Goal: Transaction & Acquisition: Purchase product/service

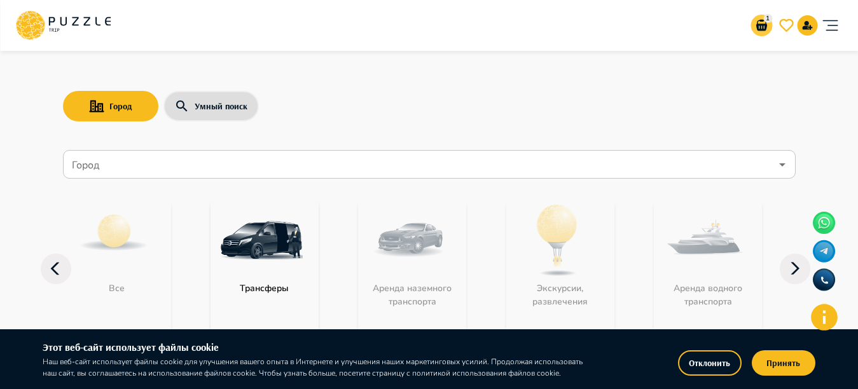
click at [768, 19] on p "1" at bounding box center [767, 19] width 9 height 10
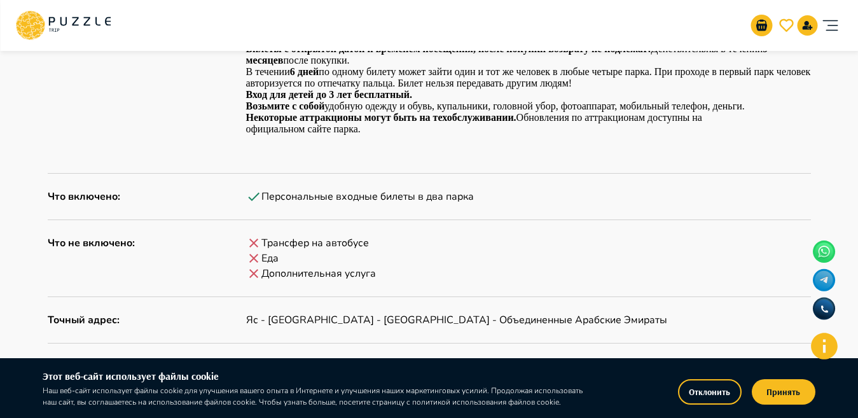
scroll to position [1158, 0]
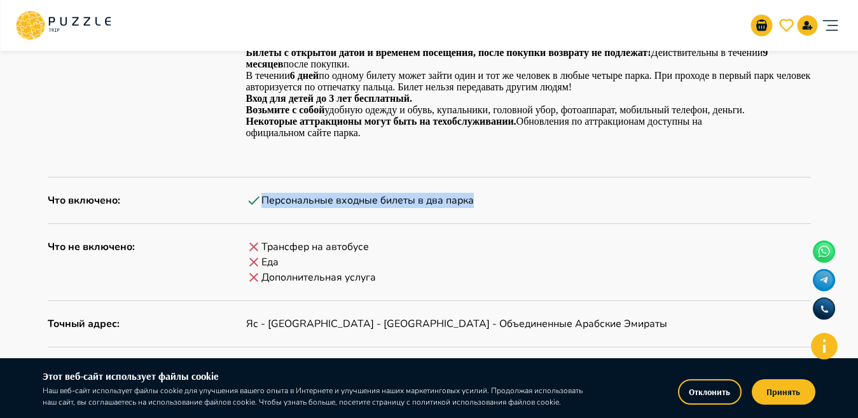
drag, startPoint x: 261, startPoint y: 196, endPoint x: 481, endPoint y: 202, distance: 220.1
click at [481, 202] on div "Персональные входные билеты в два парка" at bounding box center [528, 200] width 565 height 15
click at [480, 202] on div "Персональные входные билеты в два парка" at bounding box center [528, 200] width 565 height 15
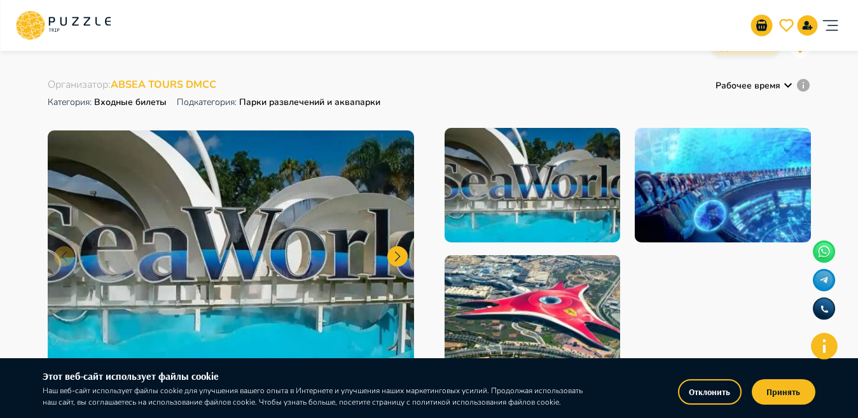
scroll to position [0, 0]
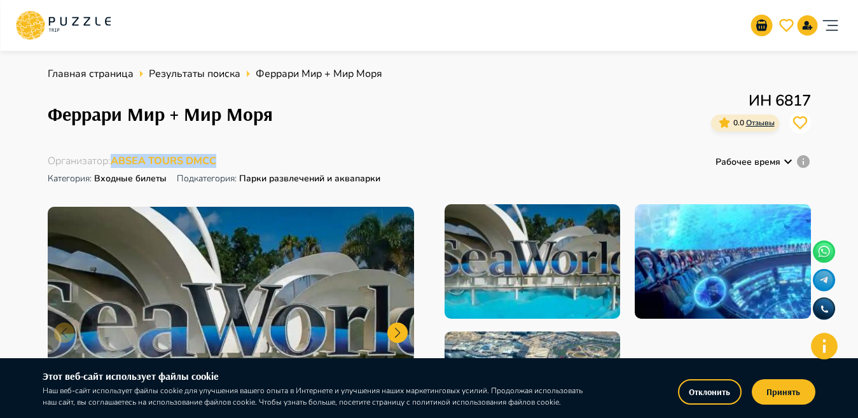
drag, startPoint x: 246, startPoint y: 155, endPoint x: 114, endPoint y: 157, distance: 131.7
click at [114, 157] on div "Организатор : ABSEA TOURS DMCC Категория : Входные билеты Подкатегория: Парки р…" at bounding box center [215, 171] width 335 height 35
click at [286, 130] on div "Феррари Мир + Мир Моря ИН 6817 0.0 Отзывы" at bounding box center [429, 114] width 763 height 50
drag, startPoint x: 226, startPoint y: 146, endPoint x: 116, endPoint y: 157, distance: 110.6
click at [114, 157] on div "Главная страница Результаты поиска Феррари Мир + Мир Моря Феррари Мир + Мир Мор…" at bounding box center [429, 262] width 763 height 392
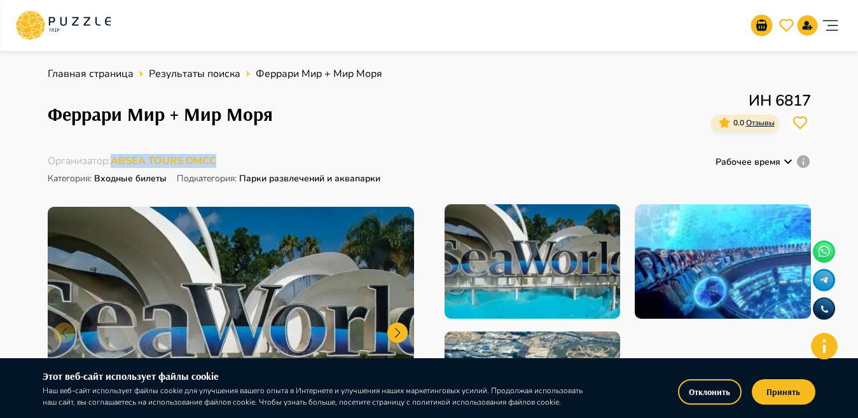
click at [321, 160] on div "Организатор : ABSEA TOURS DMCC Категория : Входные билеты Подкатегория: Парки р…" at bounding box center [215, 171] width 335 height 35
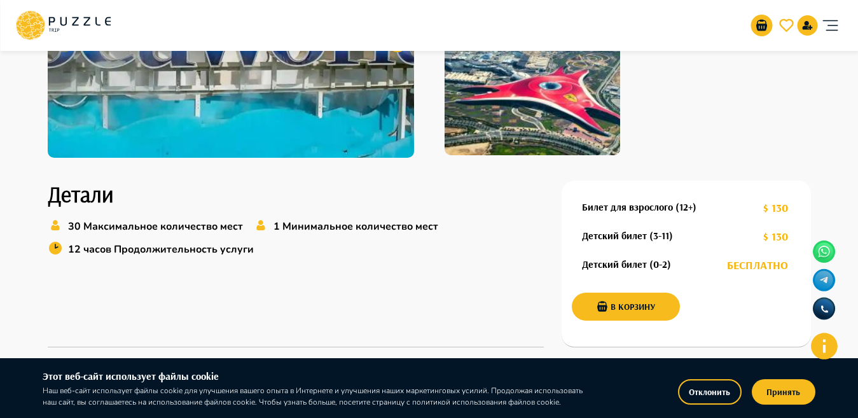
scroll to position [345, 0]
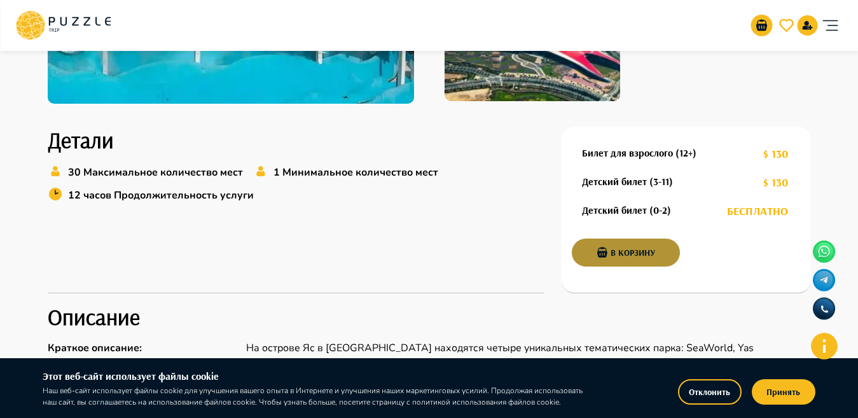
click at [625, 253] on button "В корзину" at bounding box center [626, 253] width 108 height 28
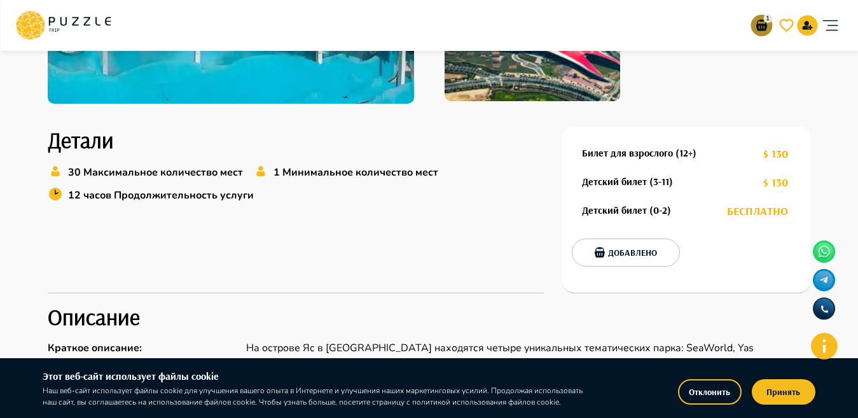
click at [757, 20] on icon "go-to-basket-submit-button" at bounding box center [761, 25] width 15 height 15
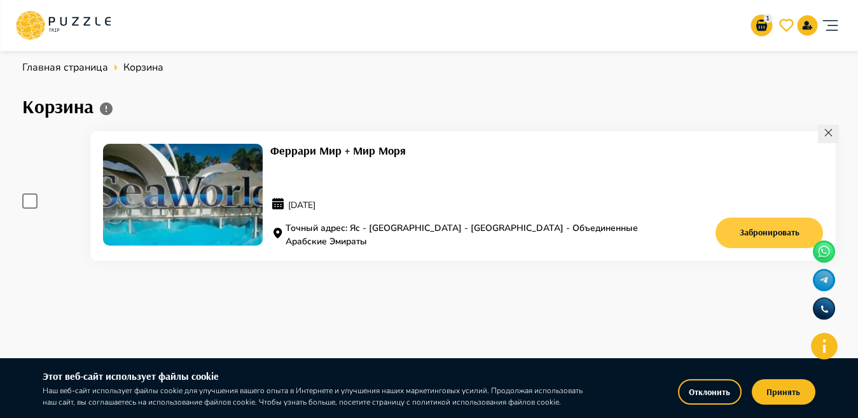
click at [777, 240] on button "Забронировать" at bounding box center [770, 233] width 108 height 31
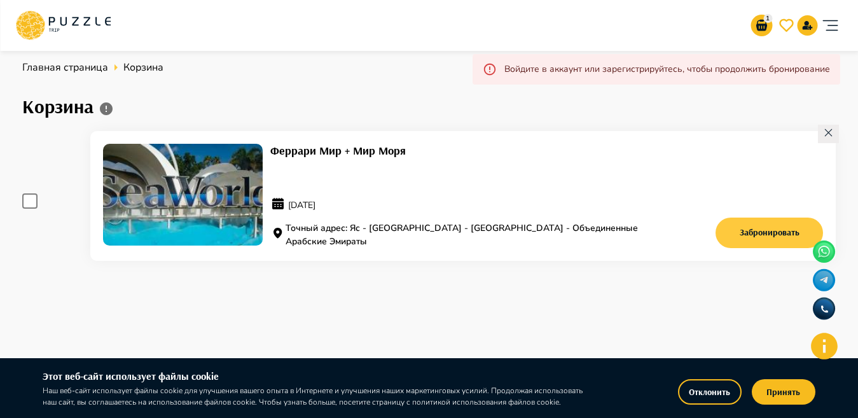
click at [771, 229] on button "Забронировать" at bounding box center [770, 233] width 108 height 31
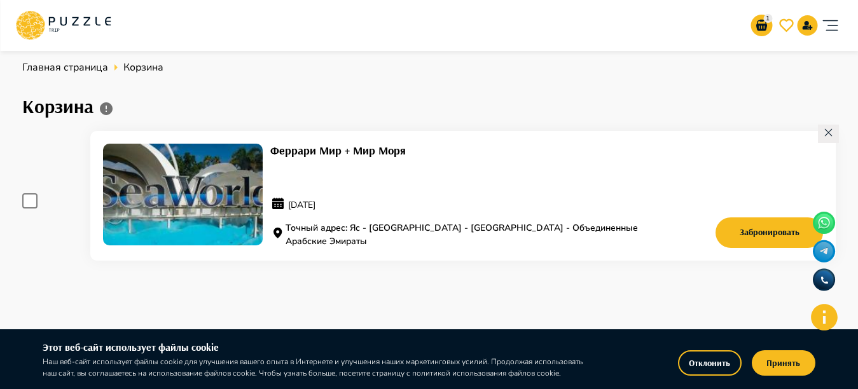
click at [823, 137] on icon at bounding box center [828, 132] width 11 height 11
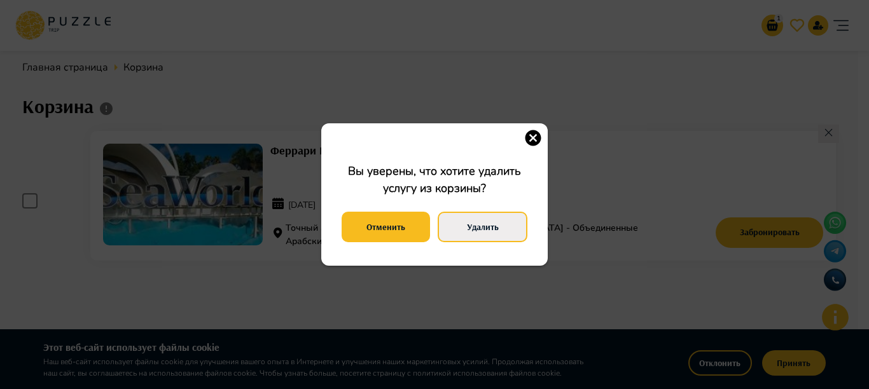
click at [499, 215] on button "Удалить" at bounding box center [483, 227] width 90 height 31
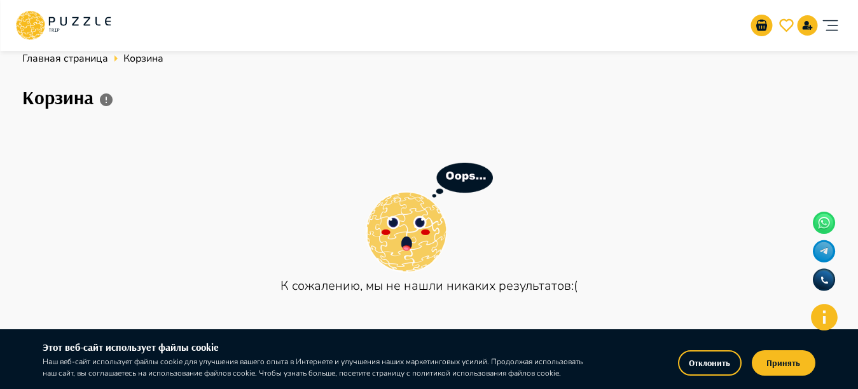
scroll to position [11, 0]
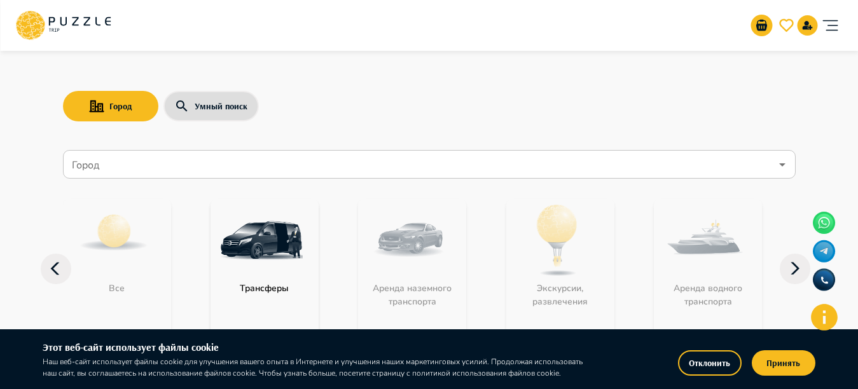
click at [266, 173] on input "Город" at bounding box center [420, 165] width 702 height 24
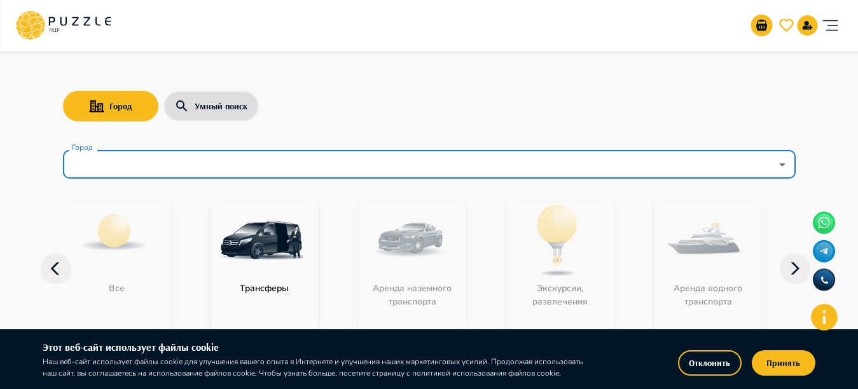
click at [446, 172] on input "Город" at bounding box center [420, 165] width 702 height 24
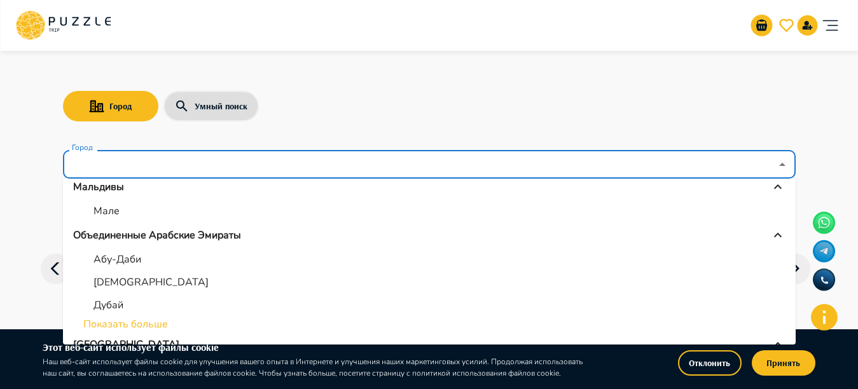
scroll to position [135, 0]
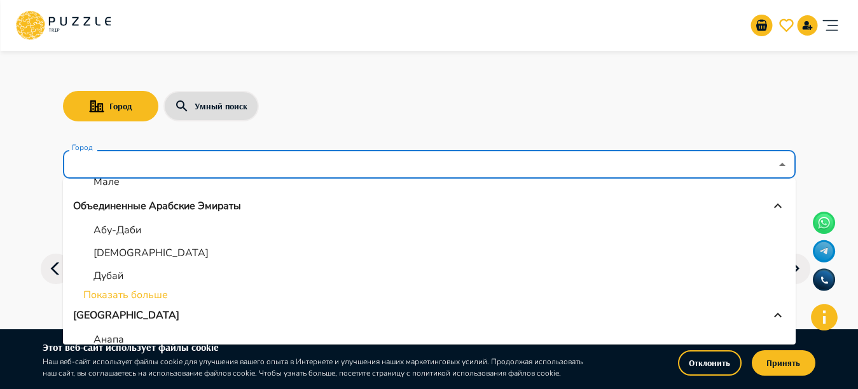
click at [123, 291] on li "Показать больше" at bounding box center [429, 294] width 733 height 15
click at [114, 275] on p "Дубай" at bounding box center [108, 275] width 30 height 15
type input "*****"
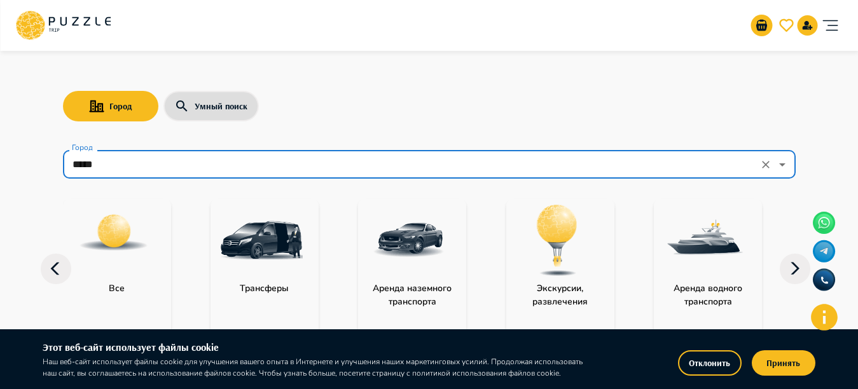
click at [534, 286] on p "Экскурсии, развлечения" at bounding box center [560, 295] width 108 height 27
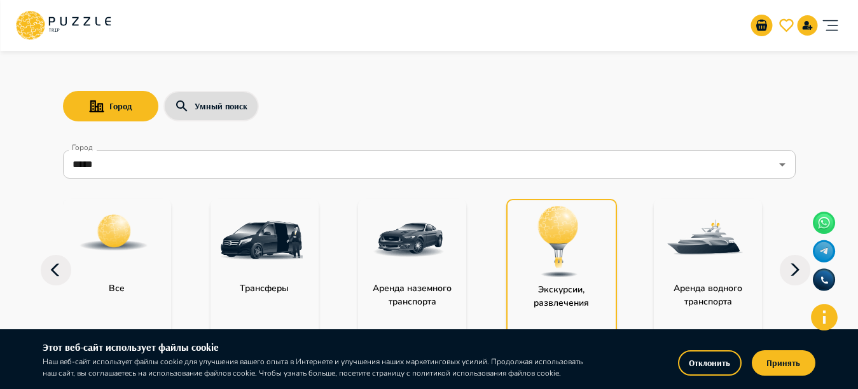
click at [536, 265] on img "category-activity" at bounding box center [558, 241] width 83 height 83
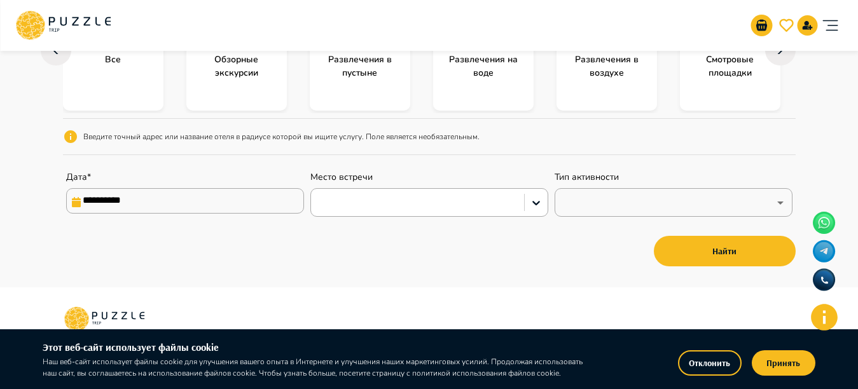
scroll to position [202, 0]
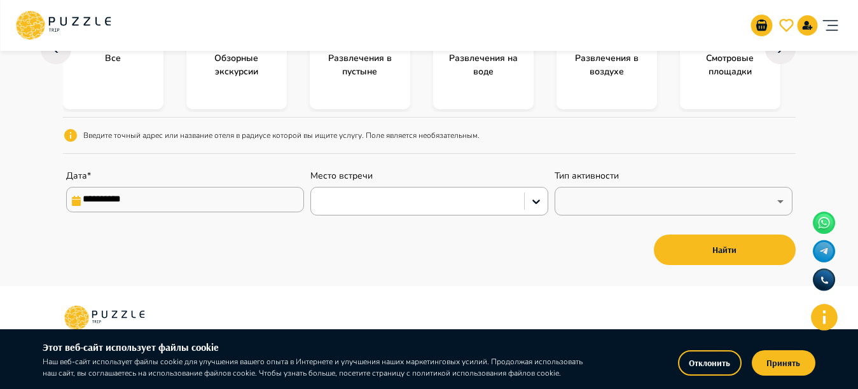
click at [796, 364] on button "Принять" at bounding box center [784, 362] width 64 height 25
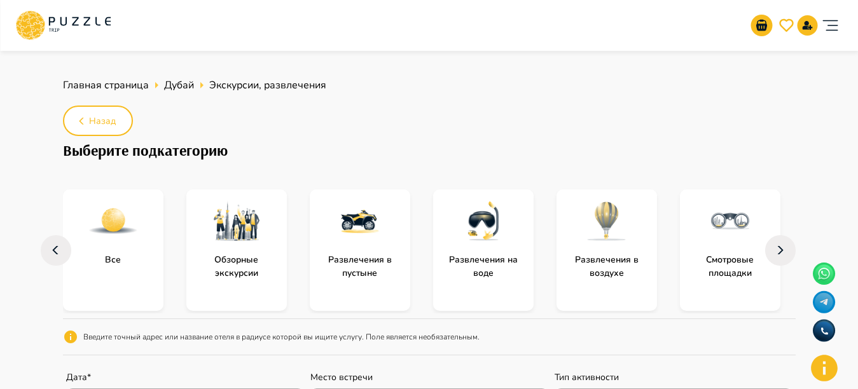
scroll to position [19, 0]
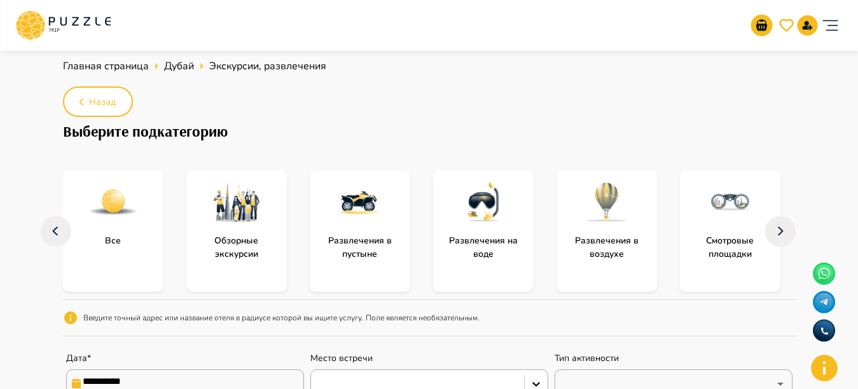
click at [361, 201] on img "subcategory-entertainment_in_the_desert" at bounding box center [360, 202] width 51 height 51
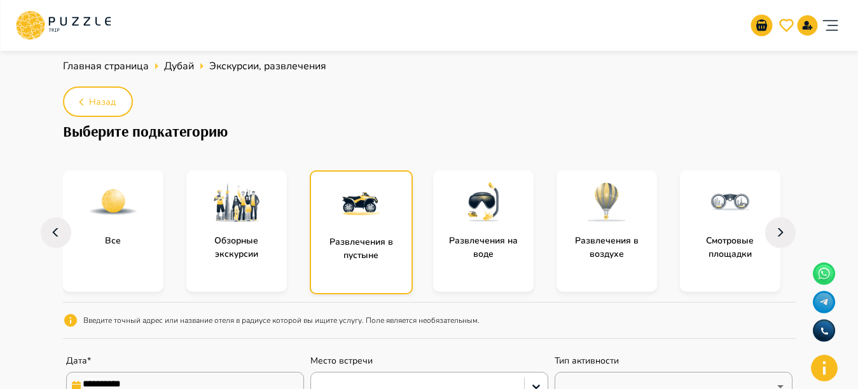
click at [361, 201] on img "subcategory-entertainment_in_the_desert" at bounding box center [361, 203] width 51 height 51
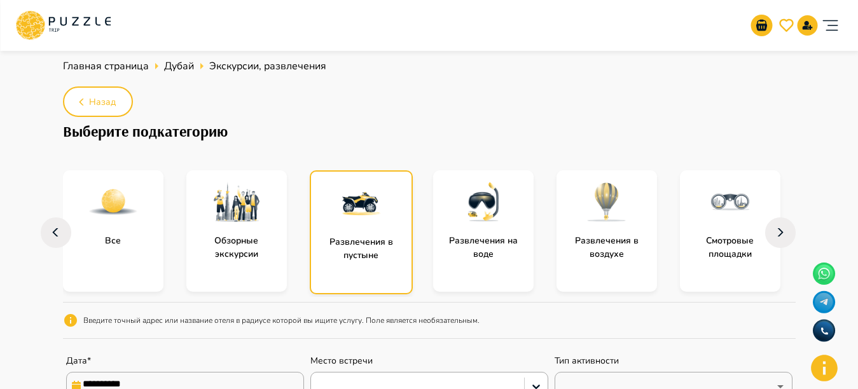
click at [361, 201] on img "subcategory-entertainment_in_the_desert" at bounding box center [361, 203] width 51 height 51
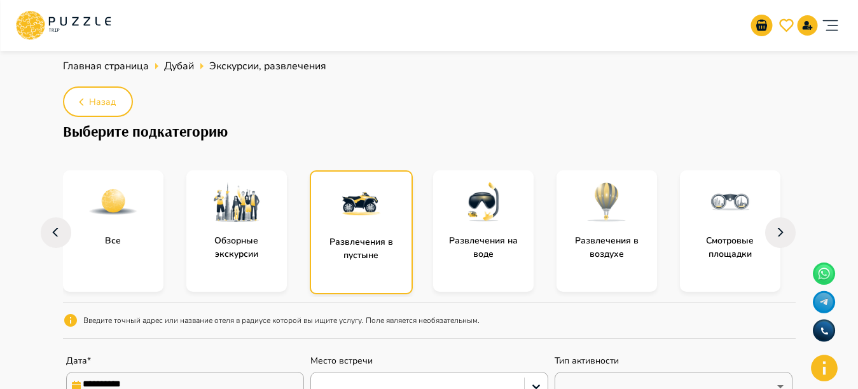
click at [361, 201] on img "subcategory-entertainment_in_the_desert" at bounding box center [361, 203] width 51 height 51
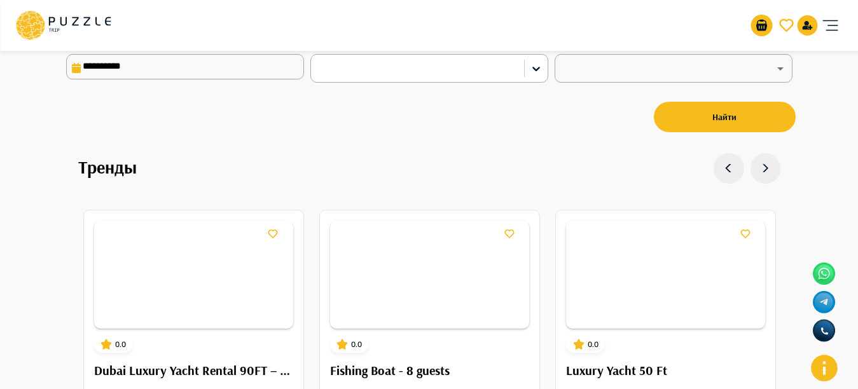
scroll to position [0, 0]
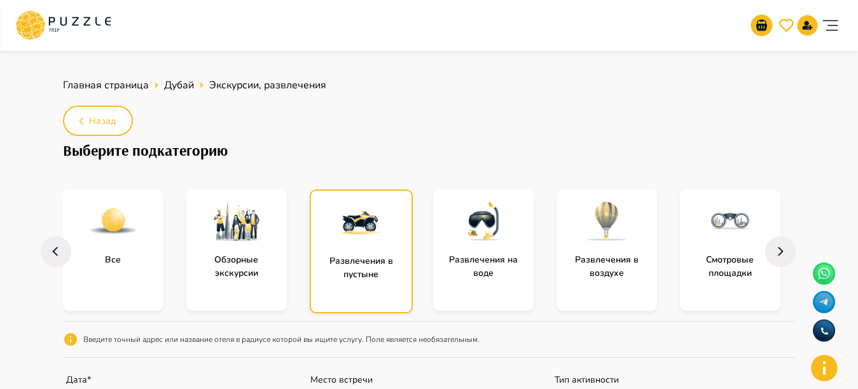
click at [356, 240] on img "subcategory-entertainment_in_the_desert" at bounding box center [361, 222] width 51 height 51
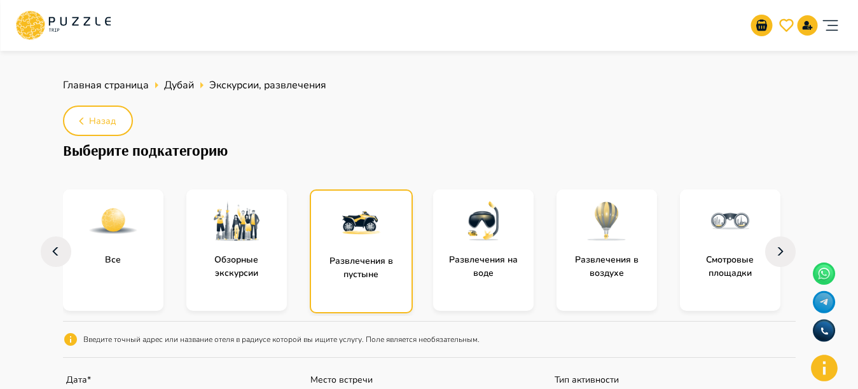
click at [356, 240] on img "subcategory-entertainment_in_the_desert" at bounding box center [361, 222] width 51 height 51
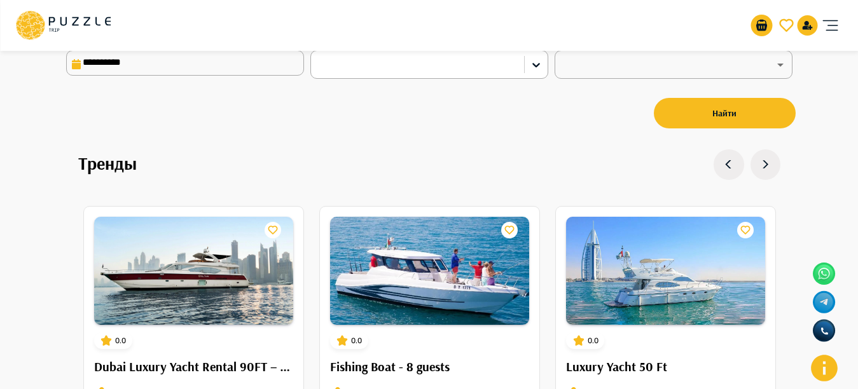
scroll to position [198, 0]
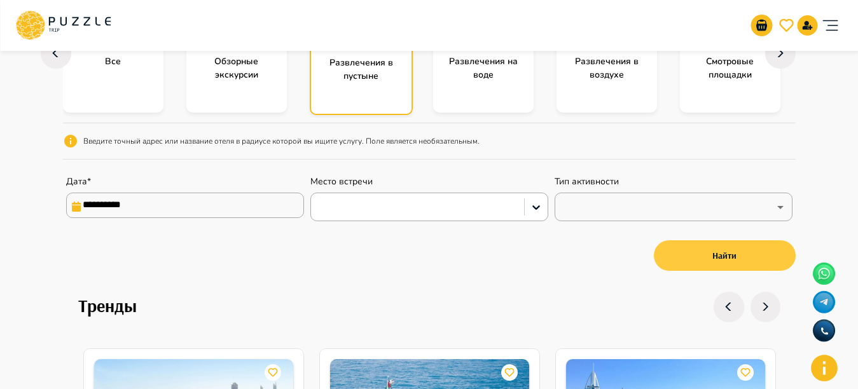
click at [735, 246] on button "Найти" at bounding box center [725, 255] width 142 height 31
click at [722, 262] on button "Найти" at bounding box center [725, 255] width 142 height 31
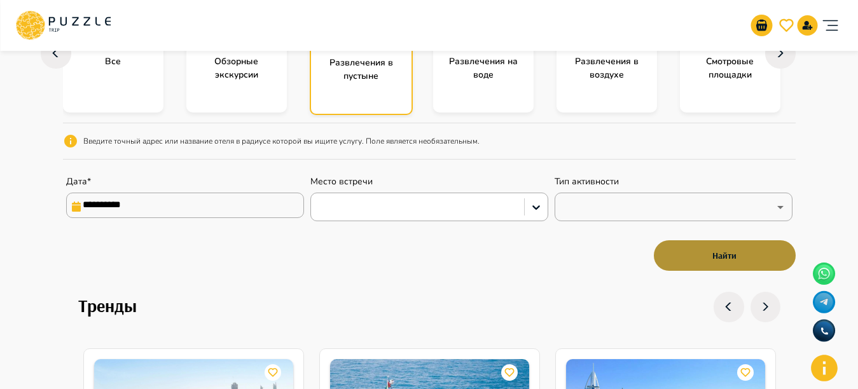
click at [722, 262] on button "Найти" at bounding box center [725, 255] width 142 height 31
drag, startPoint x: 722, startPoint y: 262, endPoint x: 681, endPoint y: 260, distance: 40.8
click at [722, 262] on button "Найти" at bounding box center [725, 255] width 142 height 31
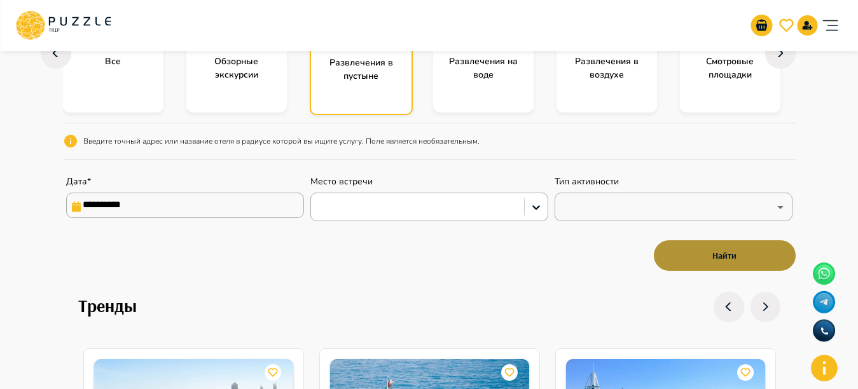
click at [722, 262] on button "Найти" at bounding box center [725, 255] width 142 height 31
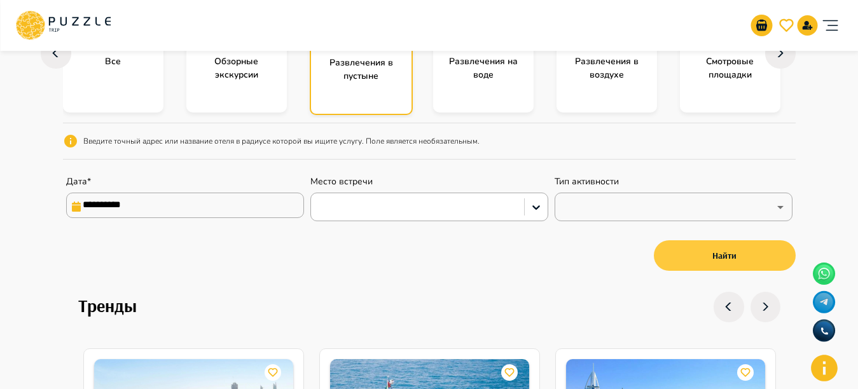
click at [681, 261] on button "Найти" at bounding box center [725, 255] width 142 height 31
click at [684, 256] on button "Найти" at bounding box center [725, 255] width 142 height 31
click at [684, 257] on button "Найти" at bounding box center [725, 255] width 142 height 31
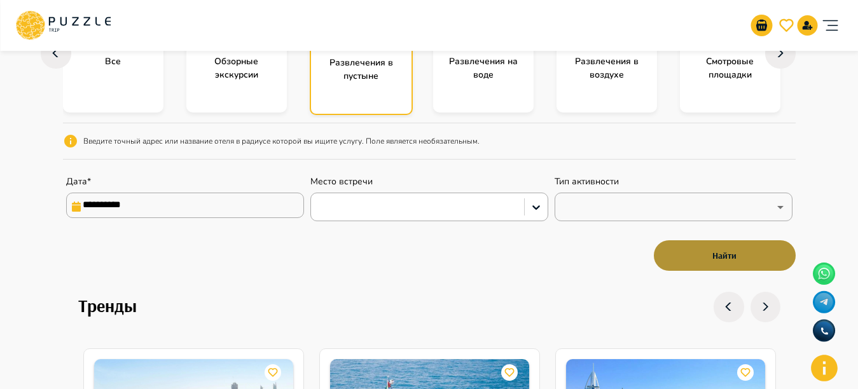
click at [684, 257] on button "Найти" at bounding box center [725, 255] width 142 height 31
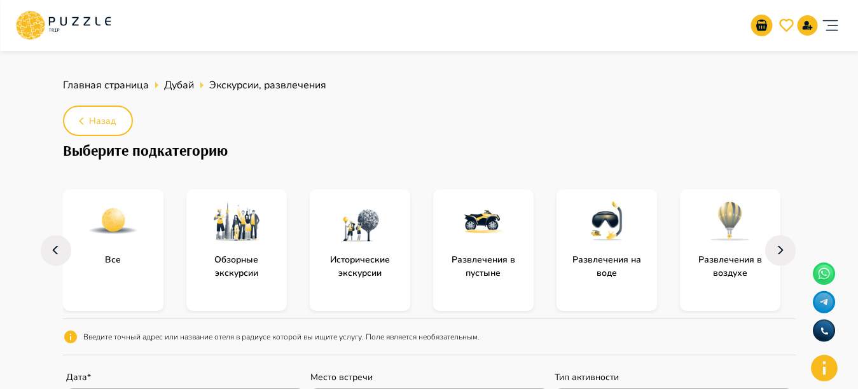
click at [385, 286] on div "Исторические экскурсии" at bounding box center [360, 250] width 100 height 121
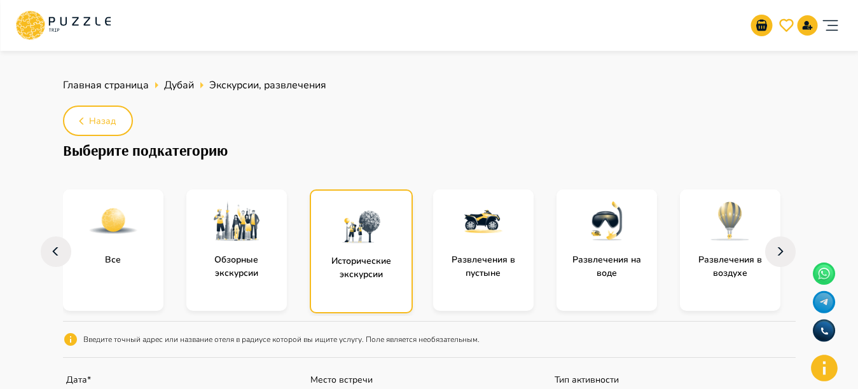
click at [385, 286] on div "Исторические экскурсии" at bounding box center [361, 252] width 103 height 124
click at [529, 200] on div "subcategory-entertainment_in_the_desert" at bounding box center [483, 222] width 100 height 64
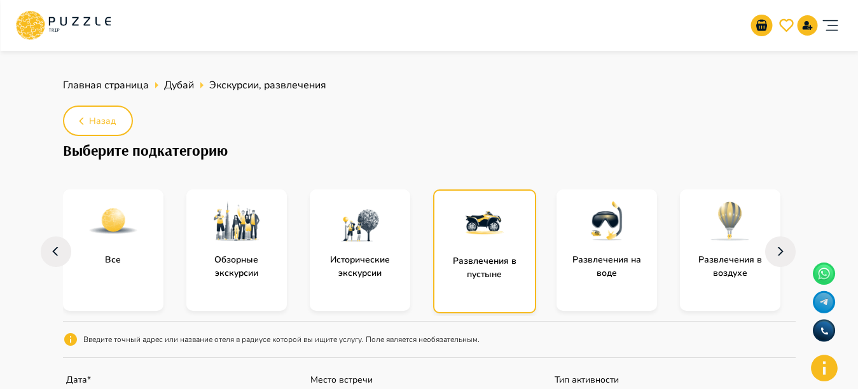
click at [502, 212] on img "subcategory-entertainment_in_the_desert" at bounding box center [484, 222] width 51 height 51
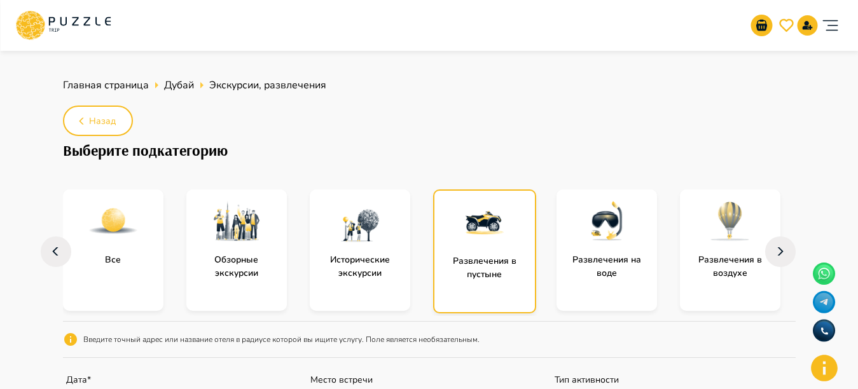
click at [502, 212] on img "subcategory-entertainment_in_the_desert" at bounding box center [484, 222] width 51 height 51
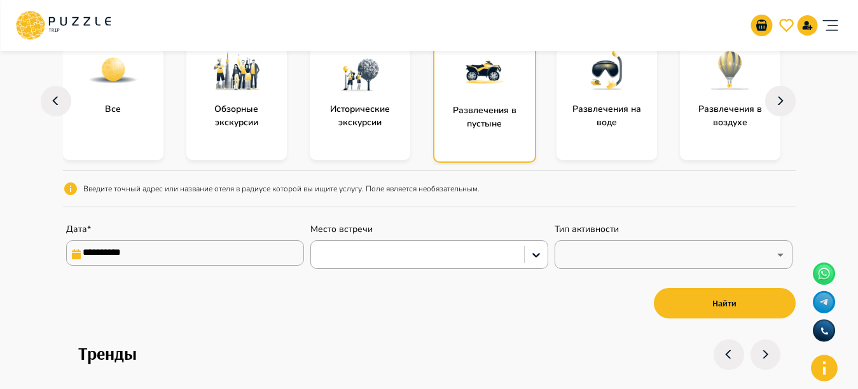
scroll to position [176, 0]
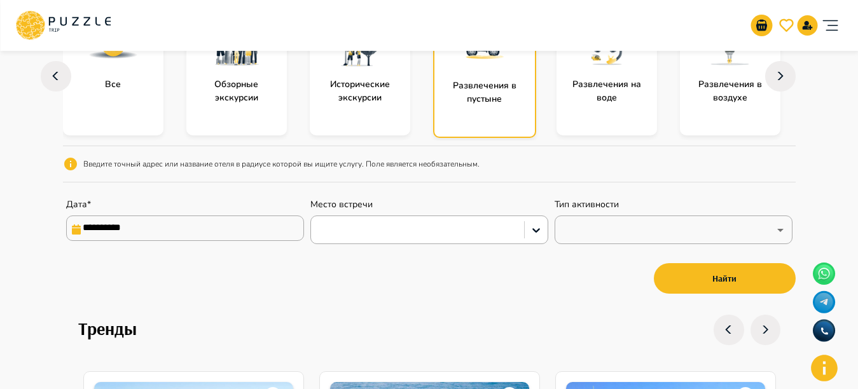
click at [497, 109] on div "Развлечения в пустыне" at bounding box center [484, 76] width 103 height 124
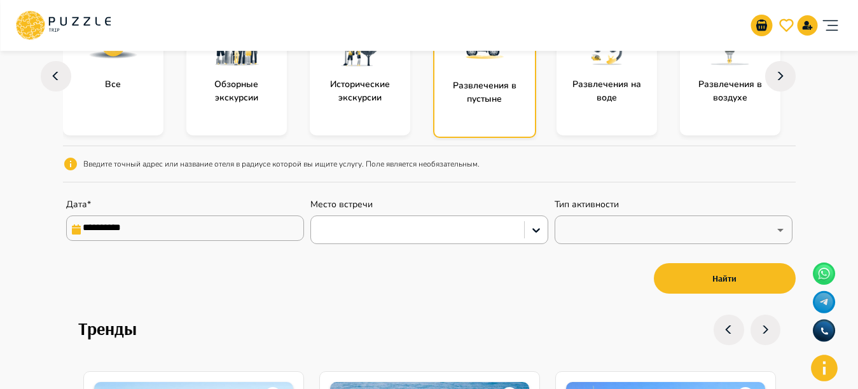
click at [546, 154] on div "**********" at bounding box center [429, 129] width 733 height 236
click at [681, 268] on button "Найти" at bounding box center [725, 278] width 142 height 31
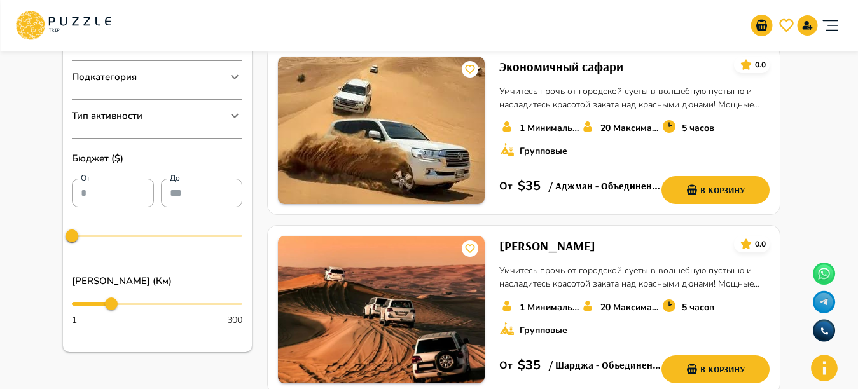
scroll to position [383, 0]
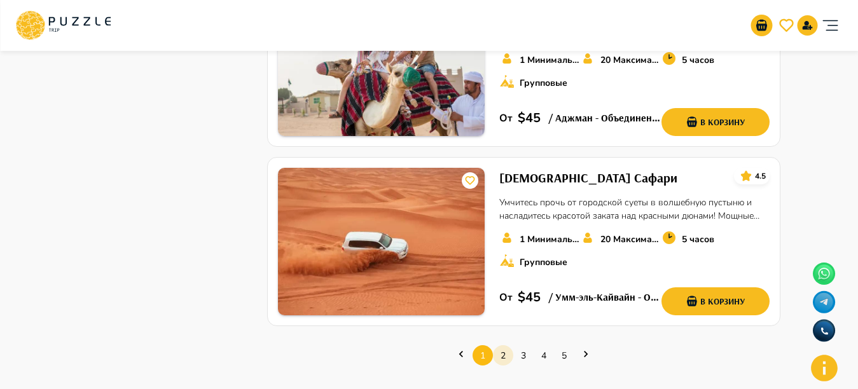
click at [499, 346] on link "2" at bounding box center [503, 356] width 20 height 20
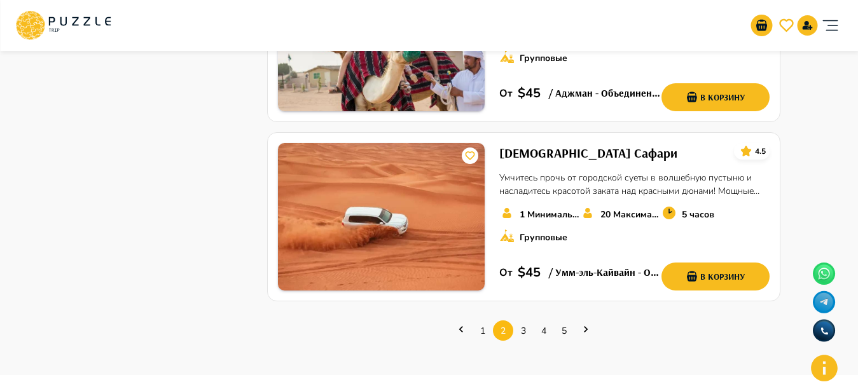
scroll to position [1849, 0]
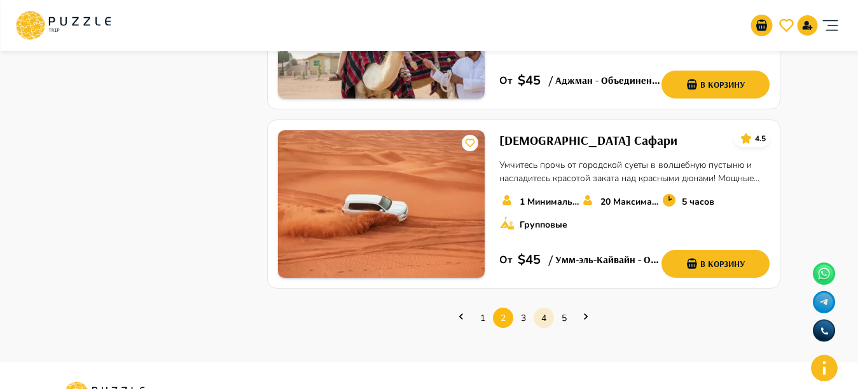
click at [534, 308] on link "4" at bounding box center [544, 318] width 20 height 20
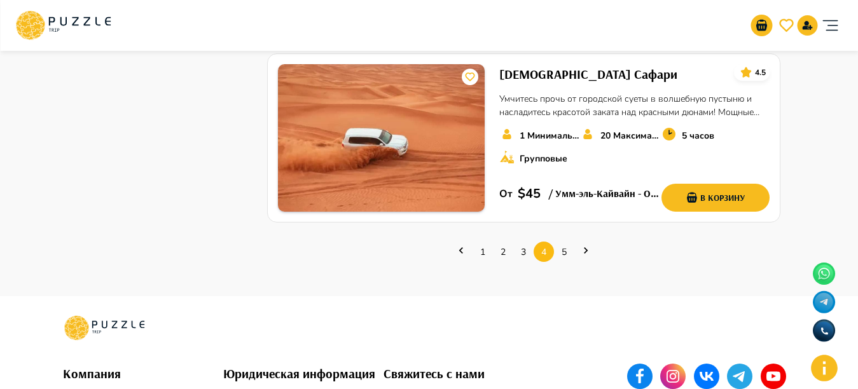
scroll to position [1944, 0]
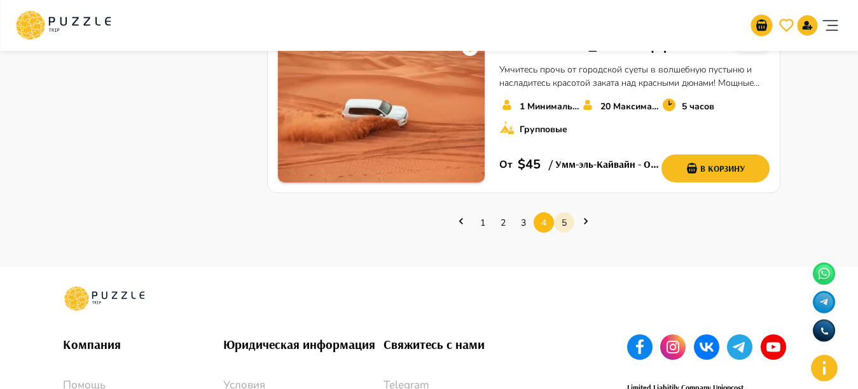
click at [562, 213] on link "5" at bounding box center [564, 223] width 20 height 20
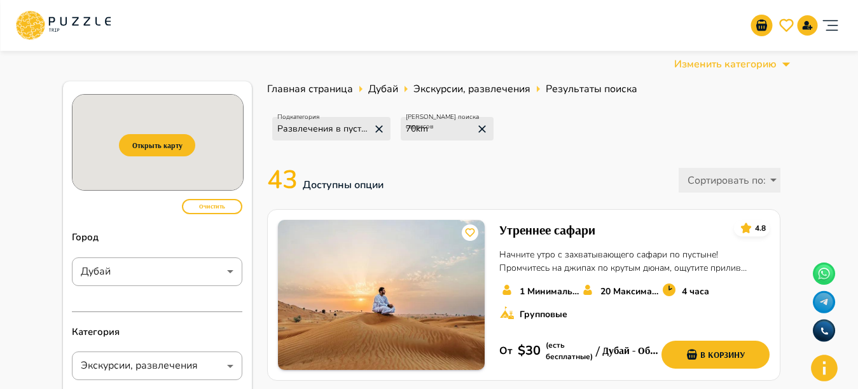
drag, startPoint x: 562, startPoint y: 158, endPoint x: 629, endPoint y: 148, distance: 68.2
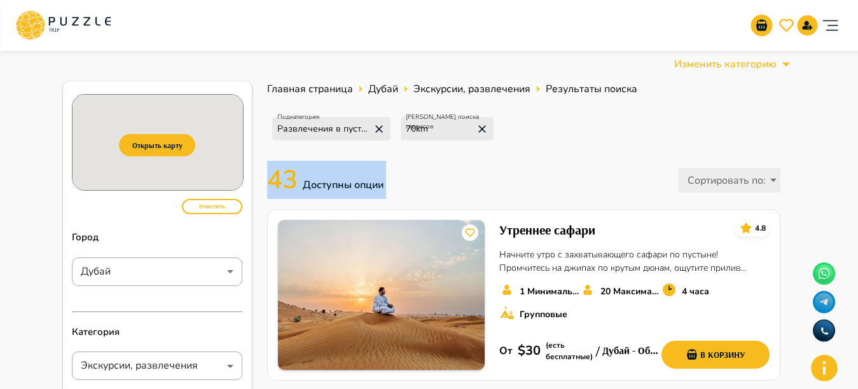
scroll to position [176, 0]
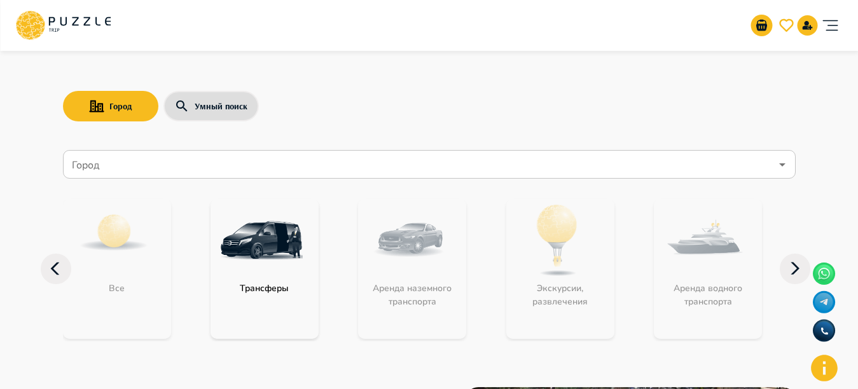
click at [389, 165] on input "Город" at bounding box center [420, 165] width 702 height 24
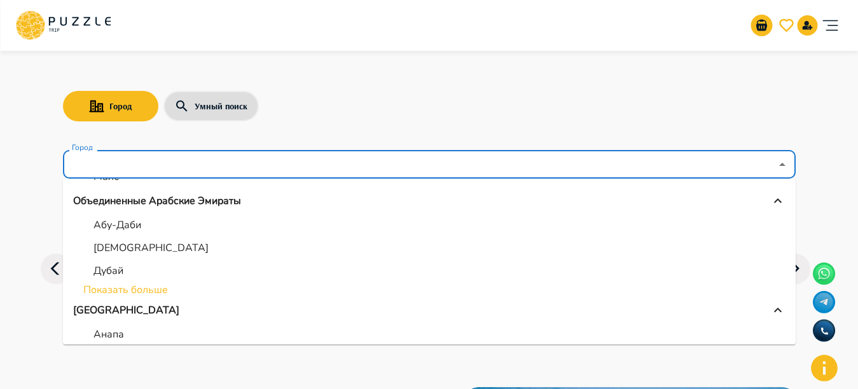
scroll to position [135, 0]
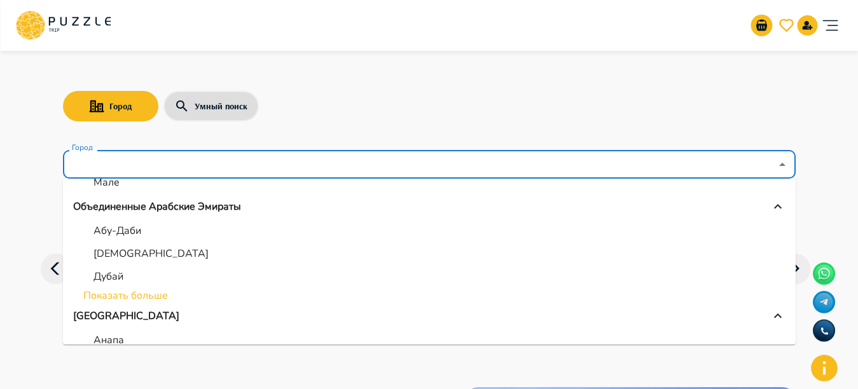
click at [102, 279] on p "Дубай" at bounding box center [108, 276] width 30 height 15
type input "*****"
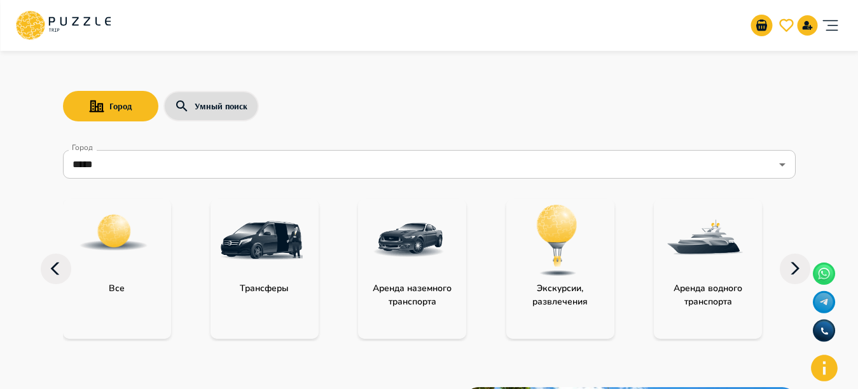
click at [560, 277] on img "category-activity" at bounding box center [557, 240] width 83 height 83
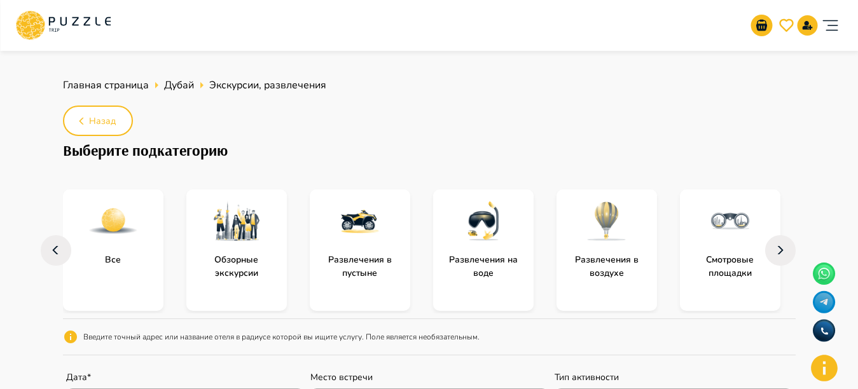
click at [85, 243] on div "subcategory-all" at bounding box center [113, 222] width 100 height 64
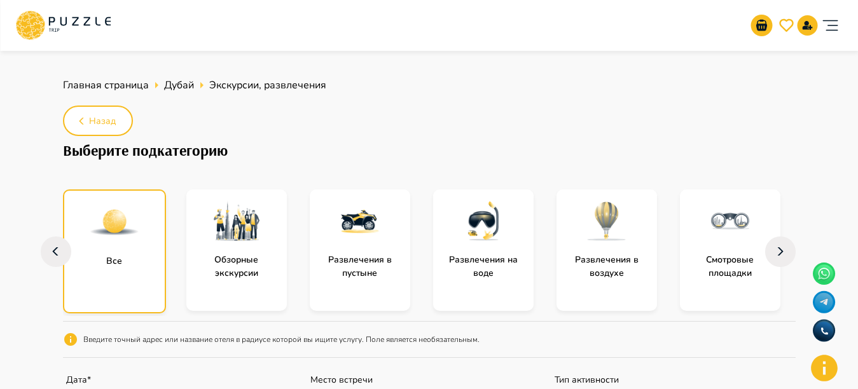
click at [85, 243] on div "subcategory-all" at bounding box center [114, 223] width 100 height 64
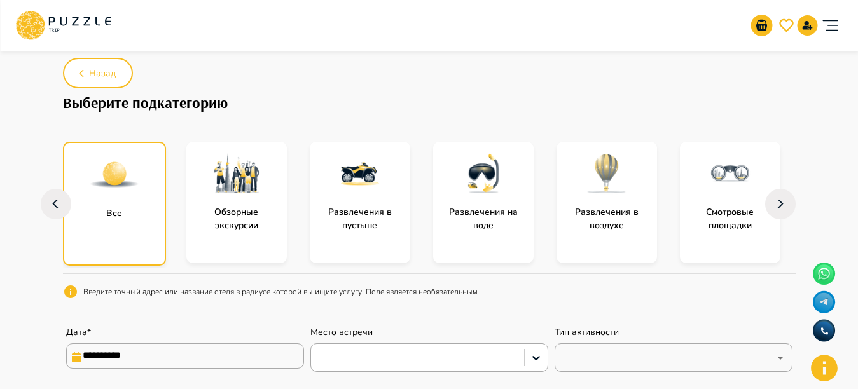
click at [88, 203] on div "subcategory-all" at bounding box center [114, 175] width 100 height 64
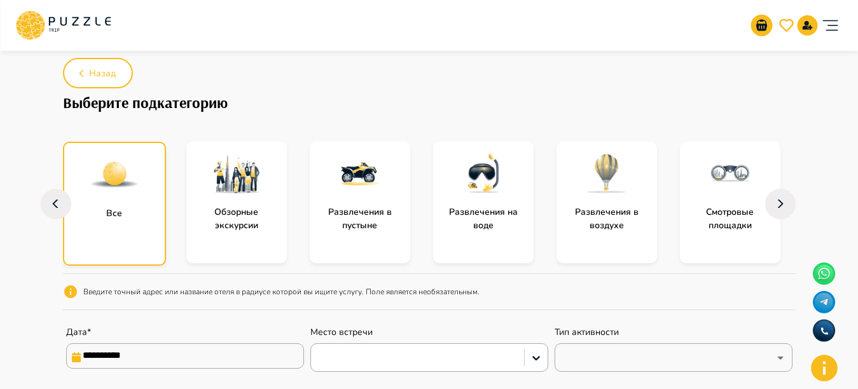
click at [88, 203] on div "subcategory-all" at bounding box center [114, 175] width 100 height 64
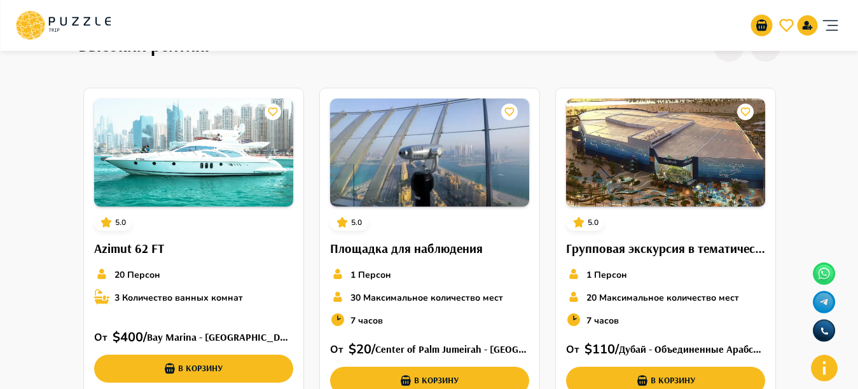
scroll to position [658, 0]
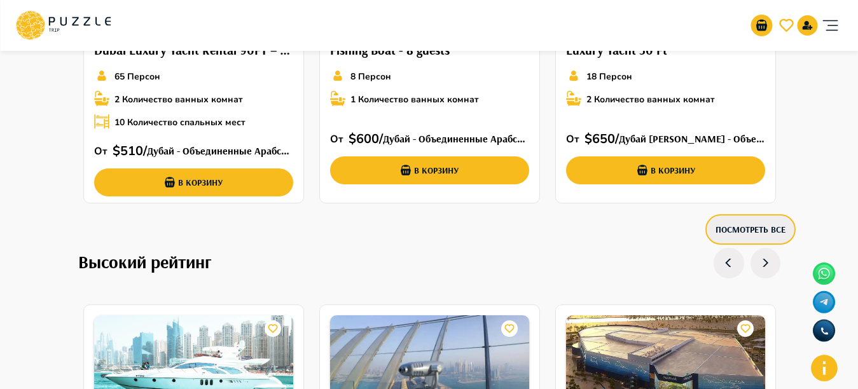
click at [761, 223] on button "Посмотреть все" at bounding box center [750, 229] width 90 height 31
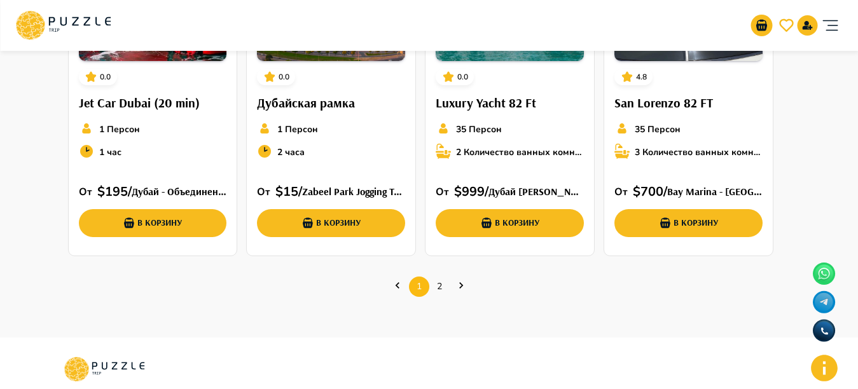
scroll to position [551, 0]
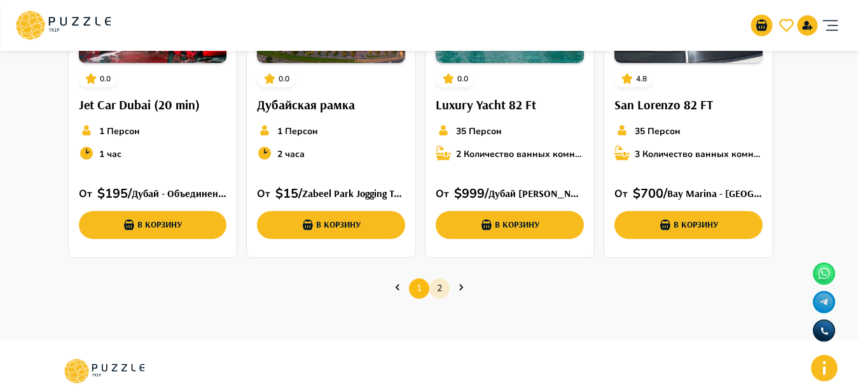
click at [443, 292] on link "2" at bounding box center [439, 289] width 20 height 20
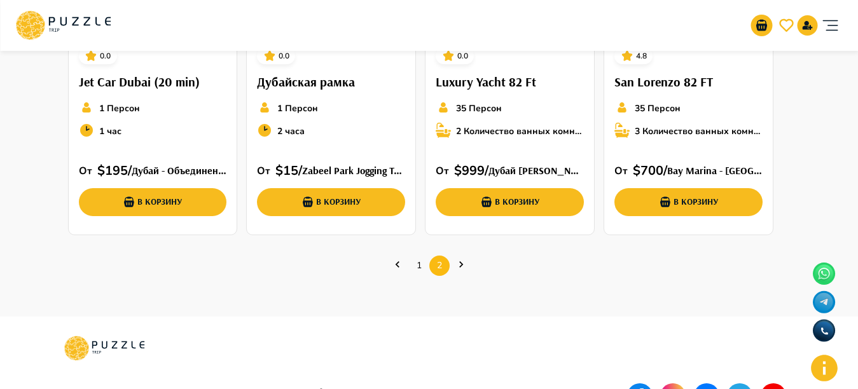
scroll to position [588, 0]
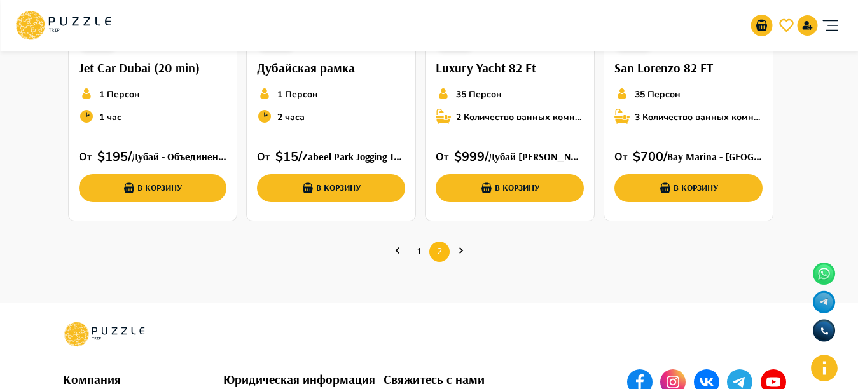
drag, startPoint x: 579, startPoint y: 38, endPoint x: 315, endPoint y: 43, distance: 264.0
click at [357, 39] on div "Организаторам услуг Турагентствам Зарегистрироваться Войти USD *** RU **" at bounding box center [428, 25] width 827 height 41
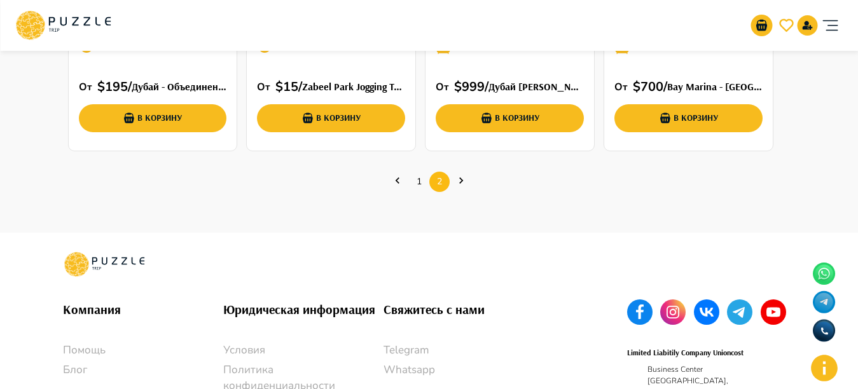
scroll to position [668, 0]
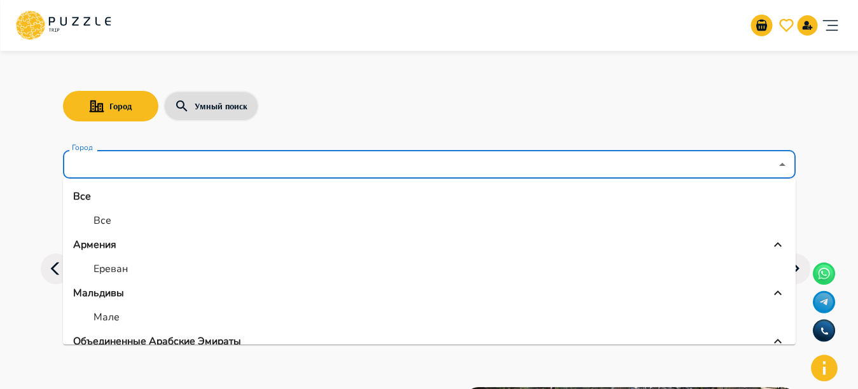
click at [245, 155] on input "Город" at bounding box center [420, 165] width 702 height 24
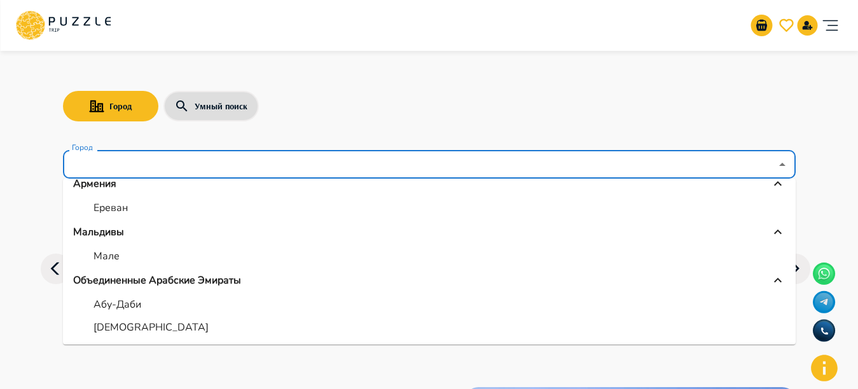
scroll to position [72, 0]
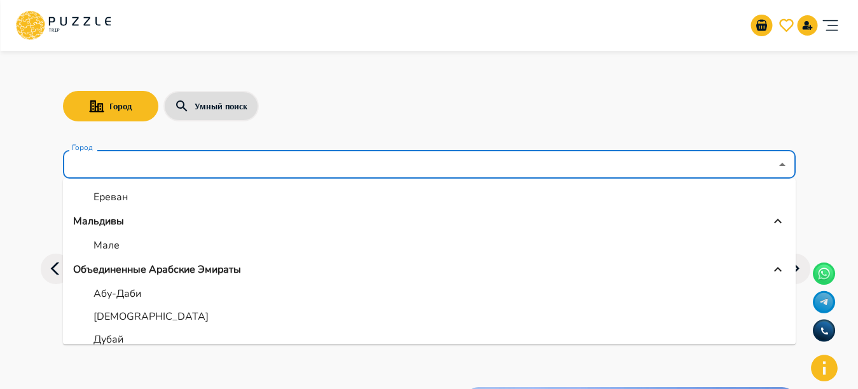
click at [119, 340] on p "Дубай" at bounding box center [108, 339] width 30 height 15
type input "*****"
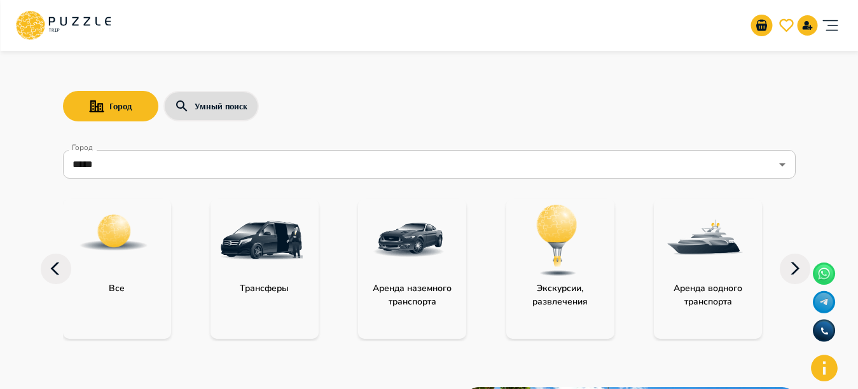
click at [550, 286] on p "Экскурсии, развлечения" at bounding box center [560, 295] width 108 height 27
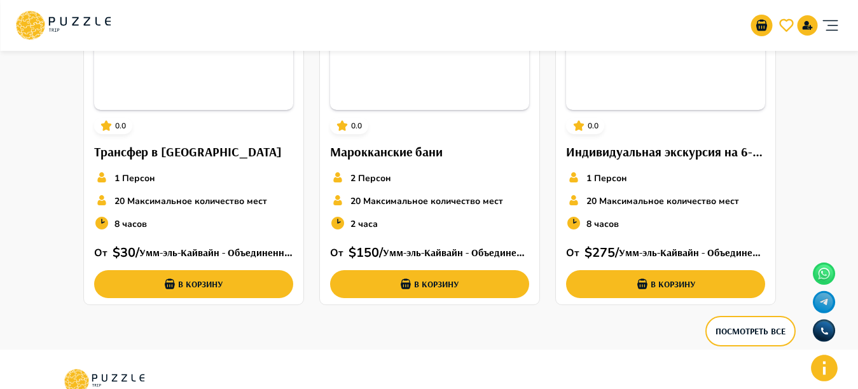
scroll to position [4233, 0]
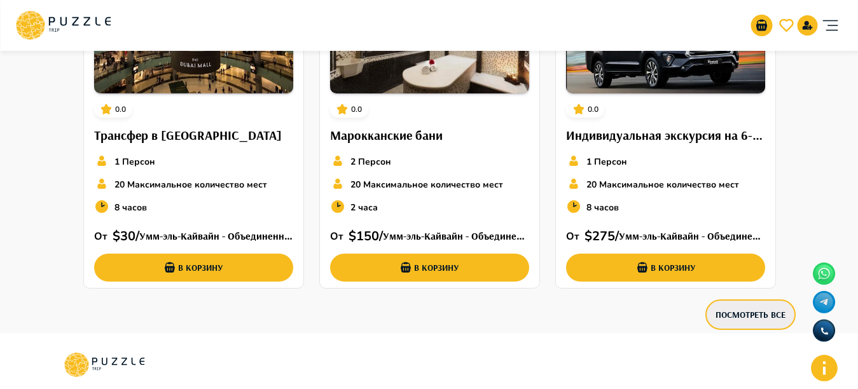
click at [771, 324] on button "Посмотреть все" at bounding box center [750, 315] width 90 height 31
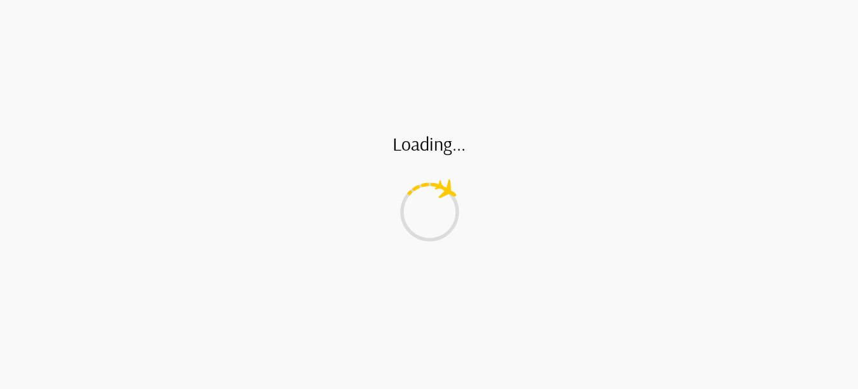
type input "*"
type input "**"
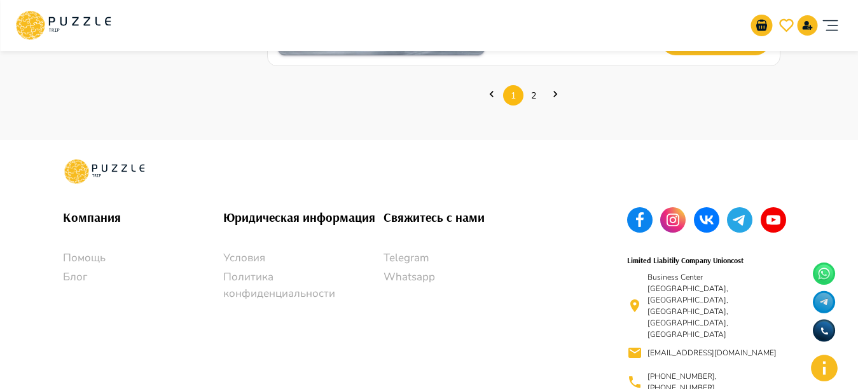
scroll to position [2080, 0]
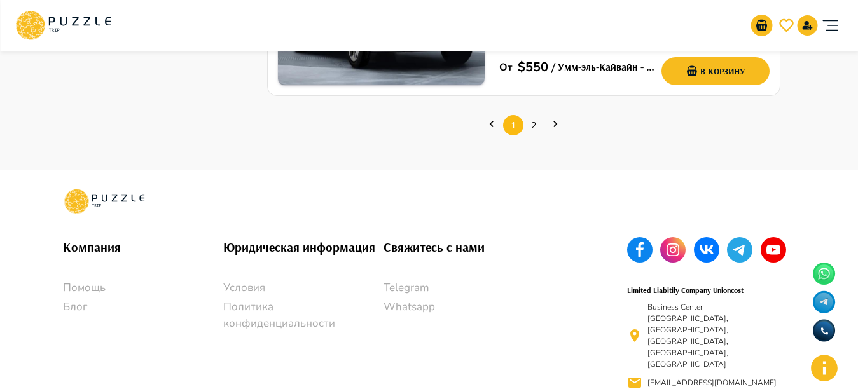
click at [510, 112] on ul "1 2" at bounding box center [523, 125] width 513 height 38
click at [523, 120] on ul "1 2" at bounding box center [523, 125] width 513 height 38
click at [535, 128] on link "2" at bounding box center [533, 126] width 20 height 20
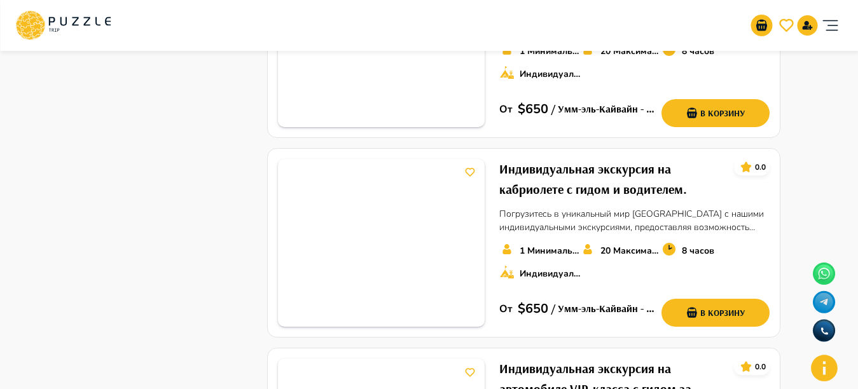
scroll to position [313, 0]
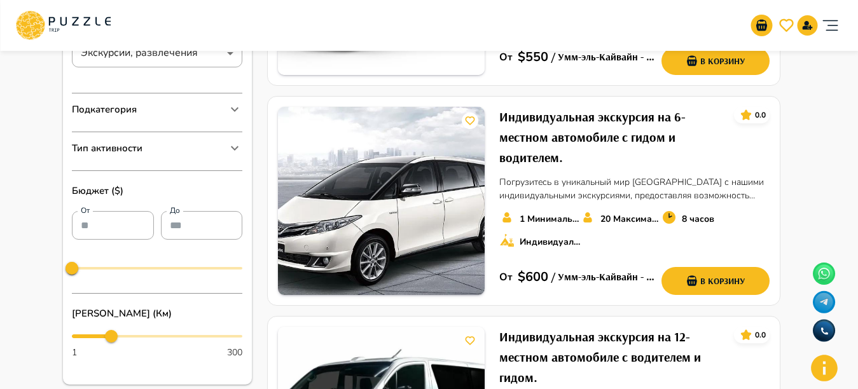
scroll to position [1642, 0]
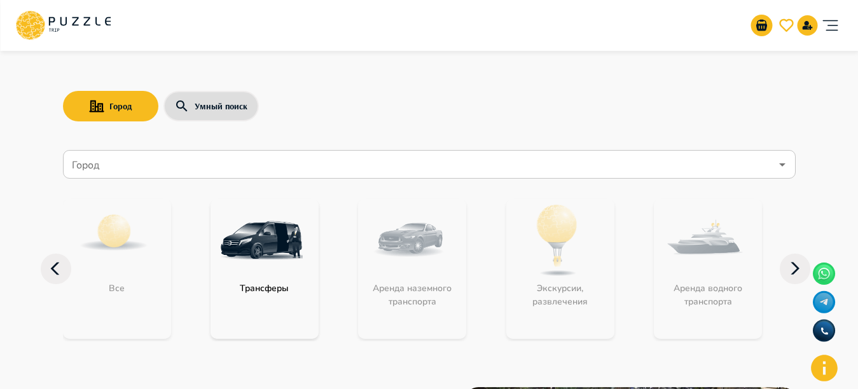
click at [454, 158] on input "Город" at bounding box center [420, 165] width 702 height 24
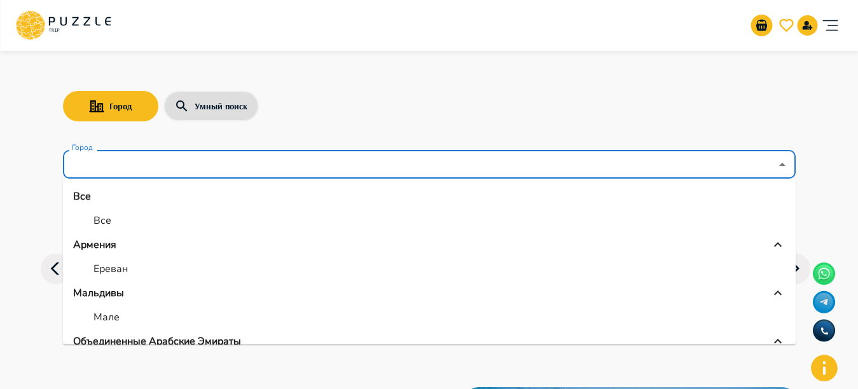
drag, startPoint x: 780, startPoint y: 199, endPoint x: 789, endPoint y: 209, distance: 13.1
click at [789, 209] on ul "Все Все Армения Ереван Мальдивы Мале Объединенные Арабские Эмираты Абу-Даби Адж…" at bounding box center [429, 262] width 733 height 166
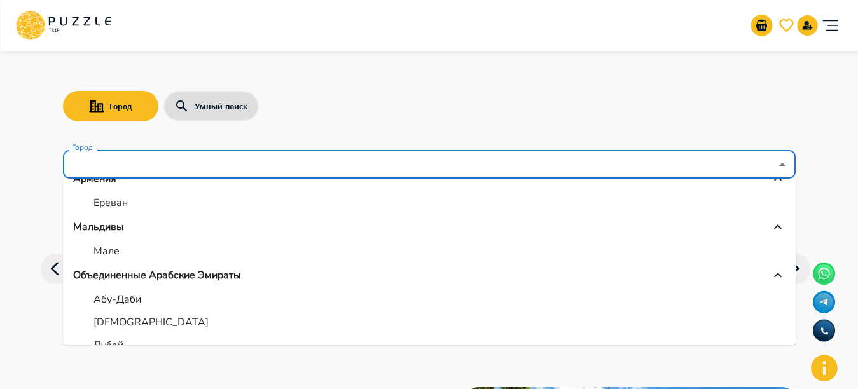
scroll to position [143, 0]
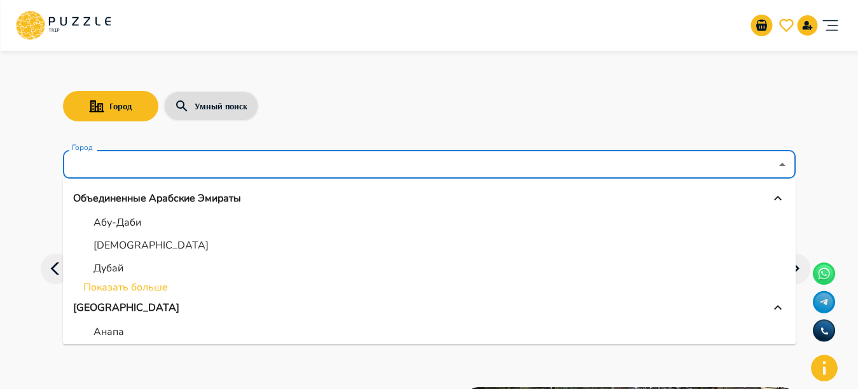
click at [146, 270] on li "Дубай" at bounding box center [429, 268] width 733 height 23
type input "*****"
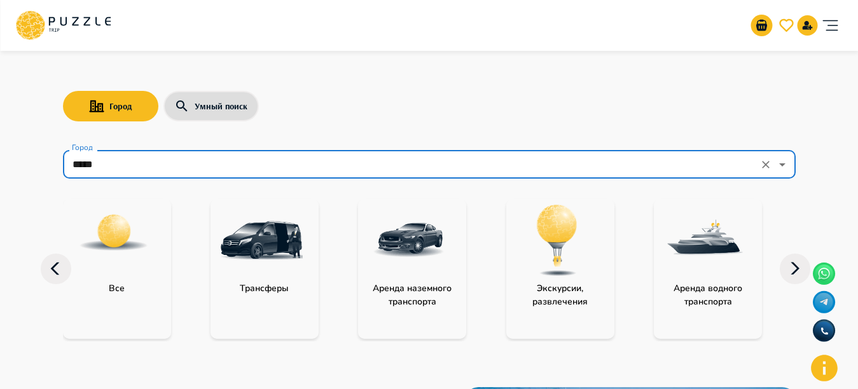
click at [710, 287] on p "Аренда водного транспорта" at bounding box center [708, 295] width 108 height 27
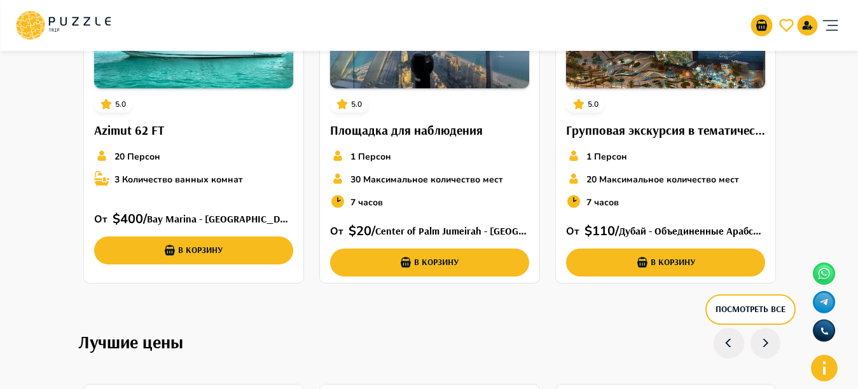
scroll to position [964, 0]
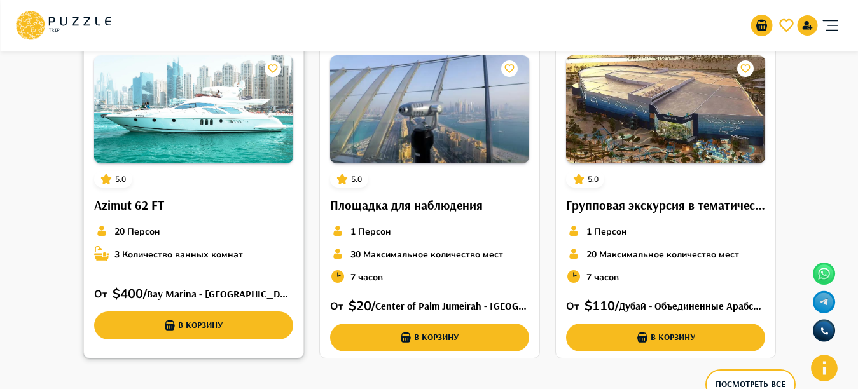
click at [204, 139] on img at bounding box center [193, 109] width 199 height 108
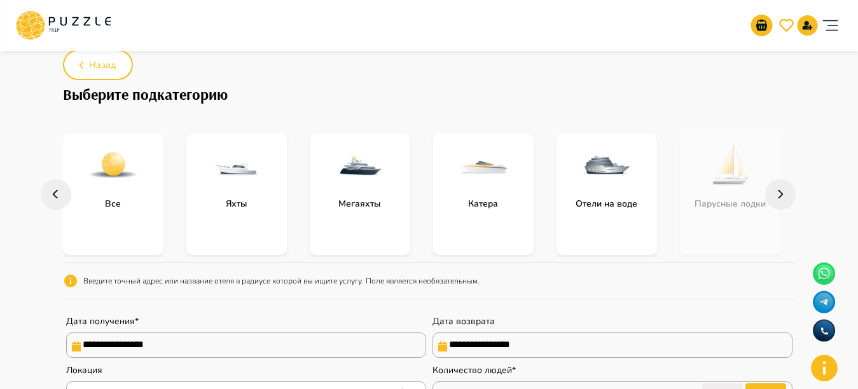
scroll to position [62, 0]
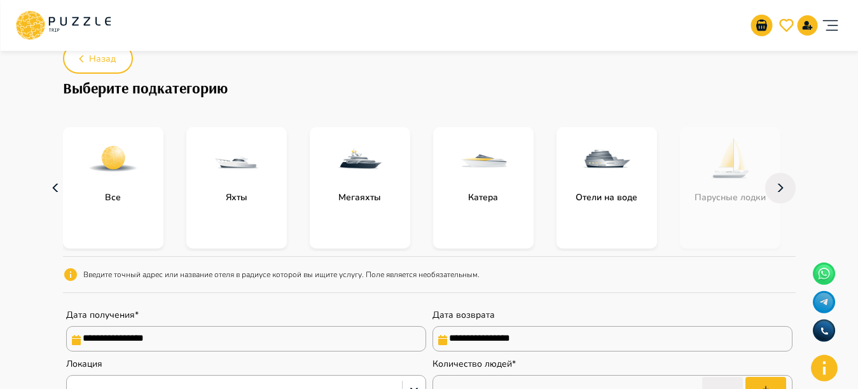
click at [64, 179] on icon "button" at bounding box center [56, 188] width 20 height 31
click at [111, 185] on div "subcategory-all" at bounding box center [113, 159] width 100 height 64
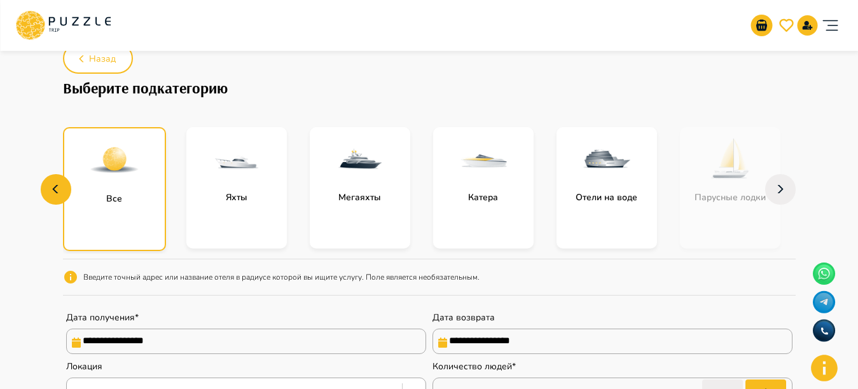
click at [111, 185] on img "subcategory-all" at bounding box center [114, 160] width 51 height 51
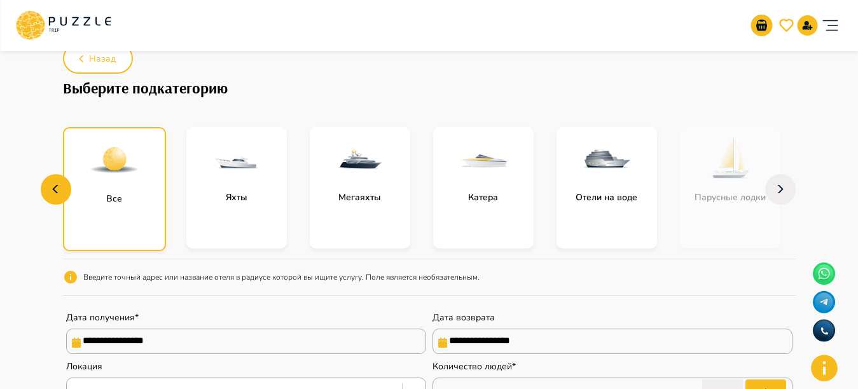
click at [111, 185] on img "subcategory-all" at bounding box center [114, 160] width 51 height 51
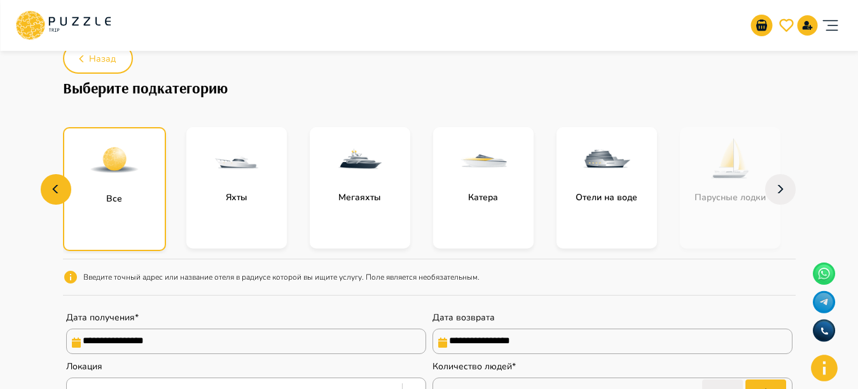
click at [111, 185] on img "subcategory-all" at bounding box center [114, 160] width 51 height 51
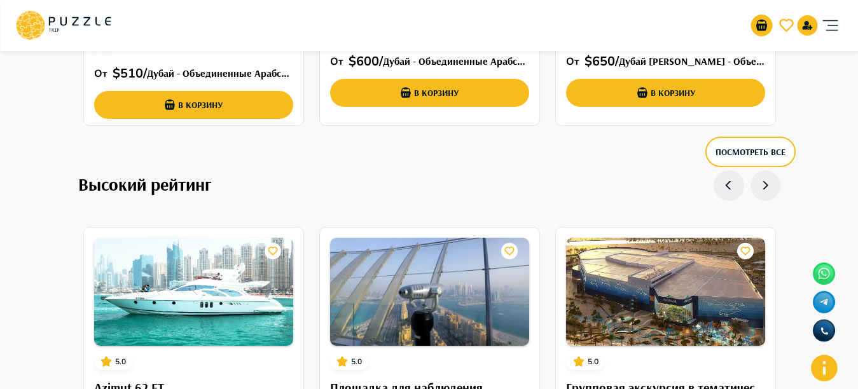
scroll to position [797, 0]
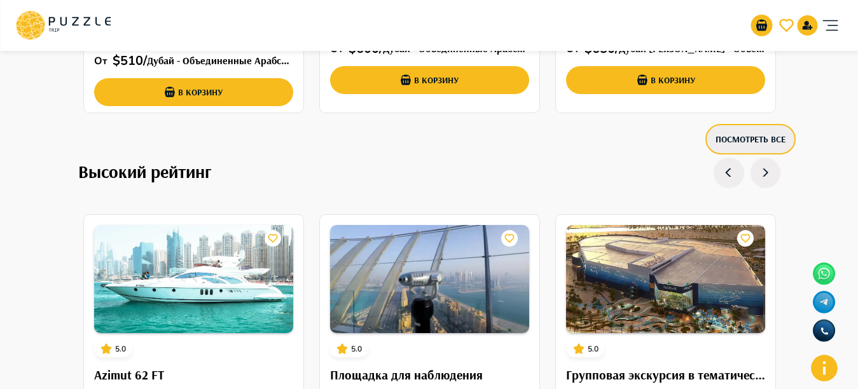
click at [738, 140] on button "Посмотреть все" at bounding box center [750, 139] width 90 height 31
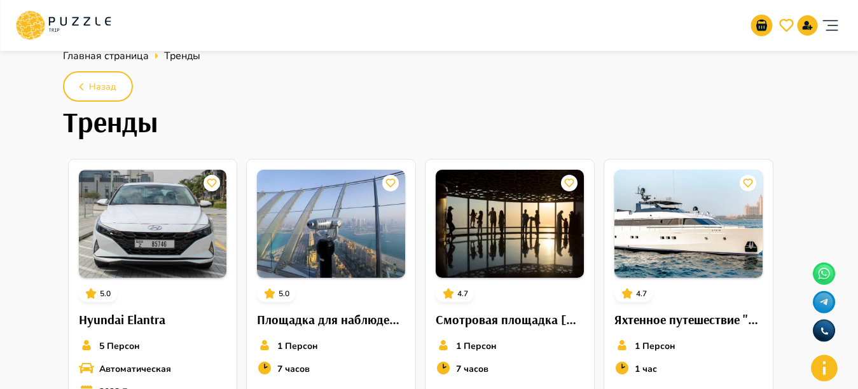
scroll to position [8, 0]
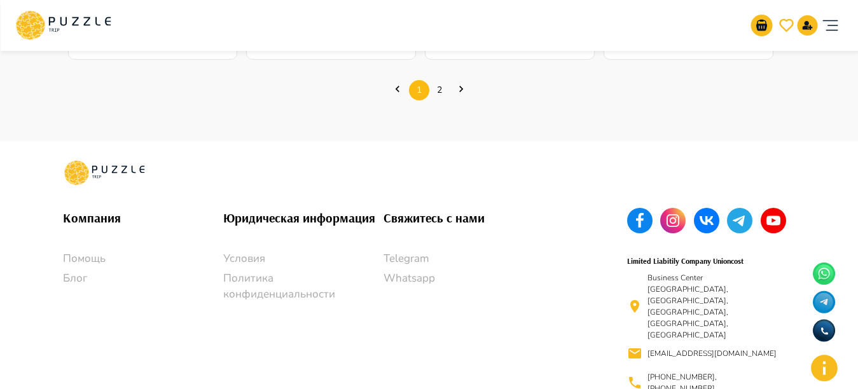
scroll to position [770, 0]
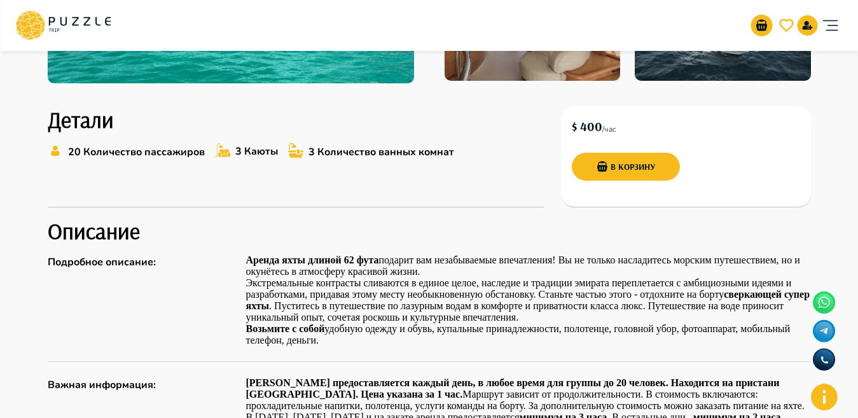
scroll to position [463, 0]
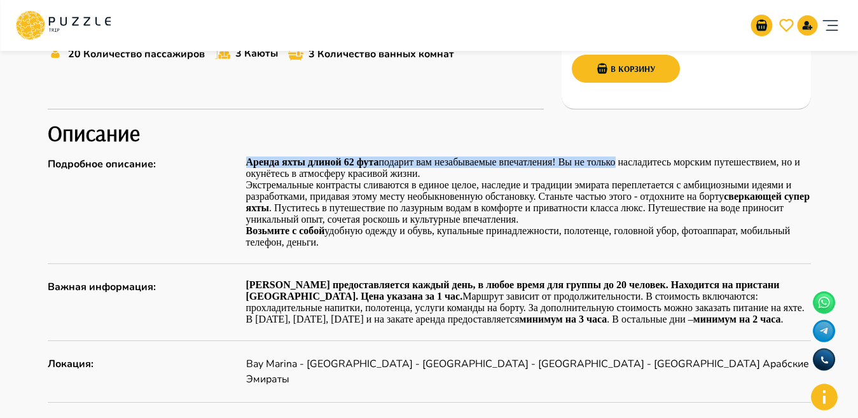
drag, startPoint x: 243, startPoint y: 162, endPoint x: 709, endPoint y: 156, distance: 465.6
click at [619, 163] on div "Подробное описание : Аренда яхты длиной 62 фута подарит вам незабываемые впечат…" at bounding box center [429, 202] width 763 height 92
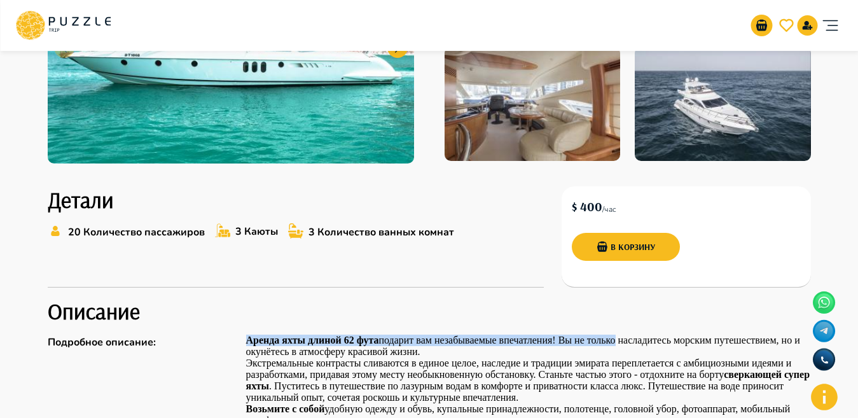
scroll to position [387, 0]
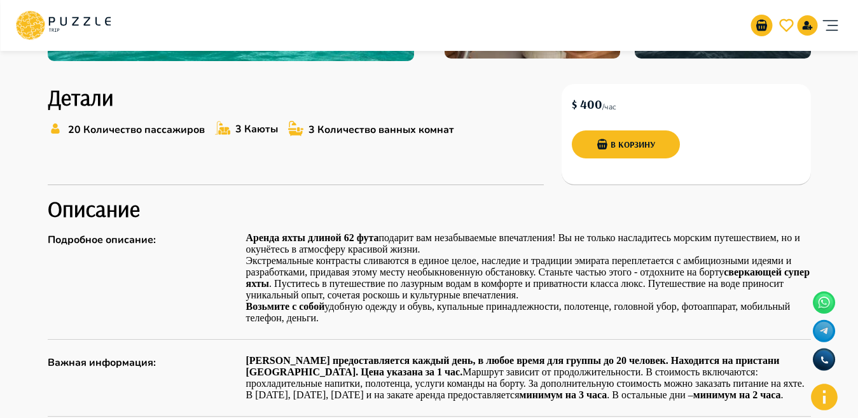
click at [445, 204] on h2 "Описание" at bounding box center [429, 208] width 763 height 27
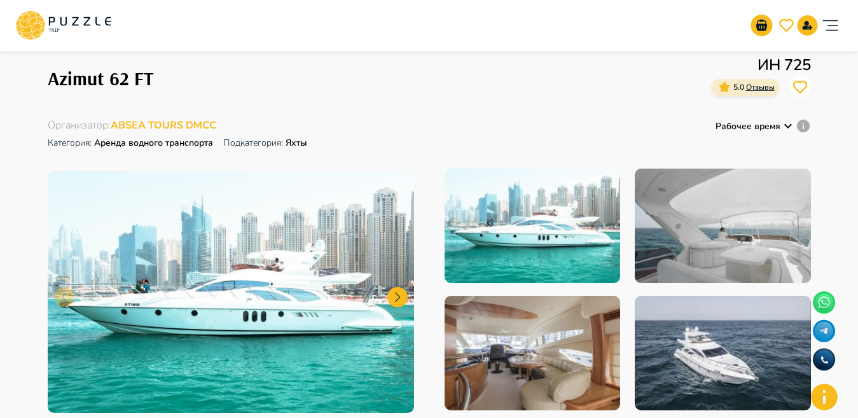
scroll to position [0, 0]
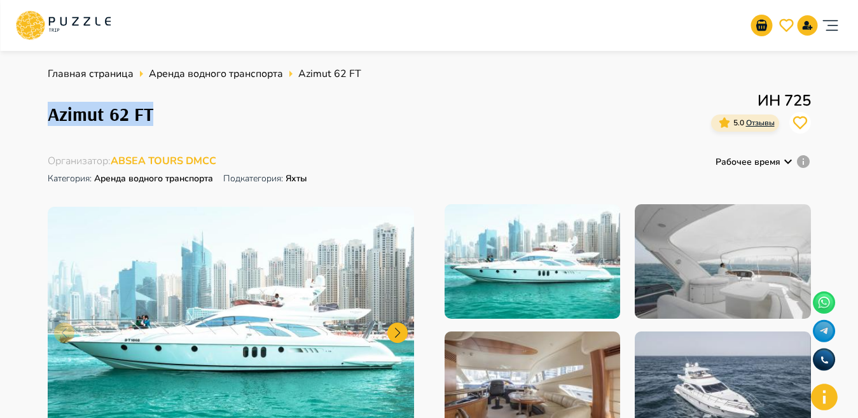
drag, startPoint x: 44, startPoint y: 111, endPoint x: 195, endPoint y: 116, distance: 150.9
copy h1 "Azimut 62 FT"
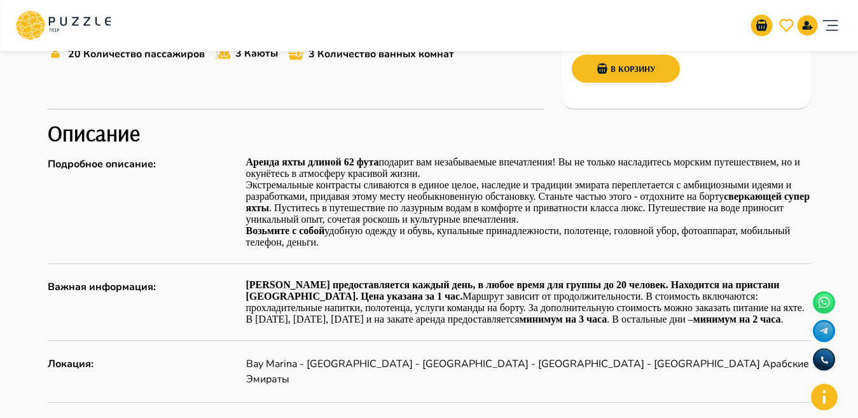
scroll to position [499, 0]
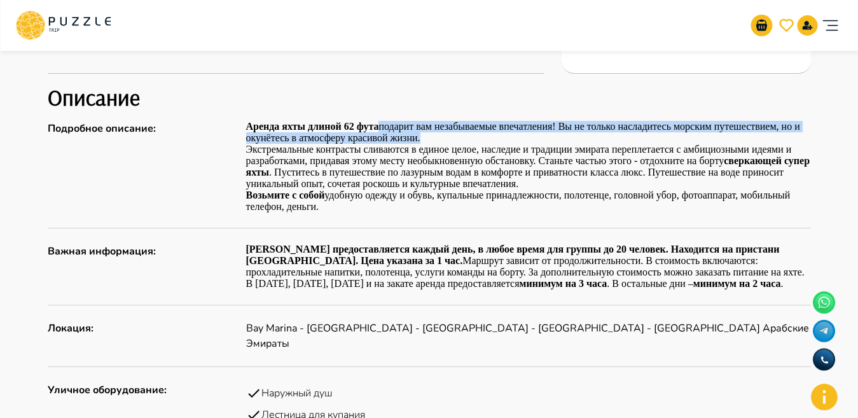
drag, startPoint x: 380, startPoint y: 129, endPoint x: 436, endPoint y: 141, distance: 57.8
click at [436, 141] on p "Аренда яхты длиной 62 фута подарит вам незабываемые впечатления! Вы не только н…" at bounding box center [528, 132] width 565 height 23
copy p "подарит вам незабываемые впечатления! Вы не только насладитесь морским путешест…"
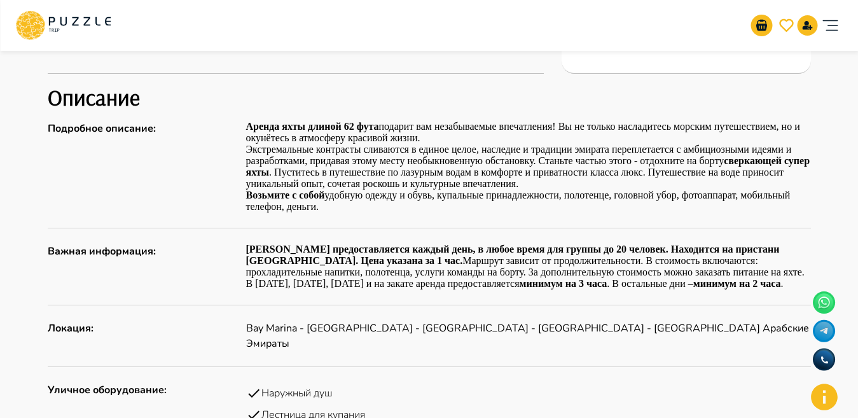
click at [481, 176] on p "Экстремальные контрасты сливаются в единое целое, наследие и традиции эмирата п…" at bounding box center [528, 178] width 565 height 69
drag, startPoint x: 251, startPoint y: 148, endPoint x: 265, endPoint y: 146, distance: 14.2
click at [265, 146] on p "Экстремальные контрасты сливаются в единое целое, наследие и традиции эмирата п…" at bounding box center [528, 178] width 565 height 69
click at [250, 149] on p "Экстремальные контрасты сливаются в единое целое, наследие и традиции эмирата п…" at bounding box center [528, 178] width 565 height 69
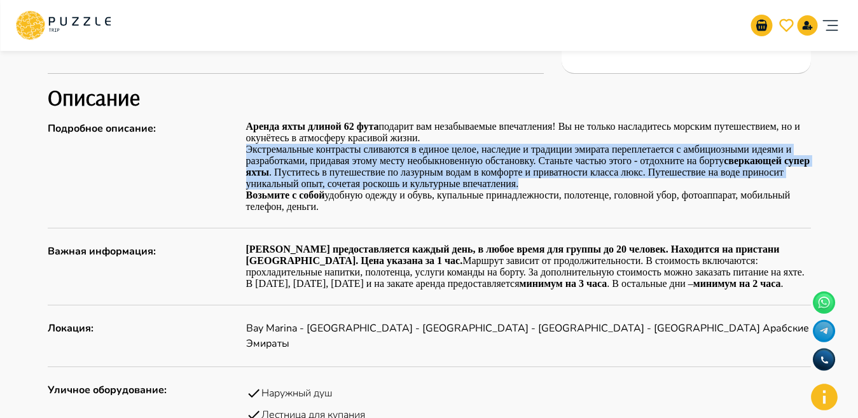
drag, startPoint x: 247, startPoint y: 148, endPoint x: 572, endPoint y: 181, distance: 326.7
click at [572, 181] on p "Экстремальные контрасты сливаются в единое целое, наследие и традиции эмирата п…" at bounding box center [528, 178] width 565 height 69
click at [567, 183] on p "Экстремальные контрасты сливаются в единое целое, наследие и традиции эмирата п…" at bounding box center [528, 178] width 565 height 69
drag, startPoint x: 561, startPoint y: 183, endPoint x: 265, endPoint y: 154, distance: 297.8
click at [265, 154] on p "Экстремальные контрасты сливаются в единое целое, наследие и традиции эмирата п…" at bounding box center [528, 178] width 565 height 69
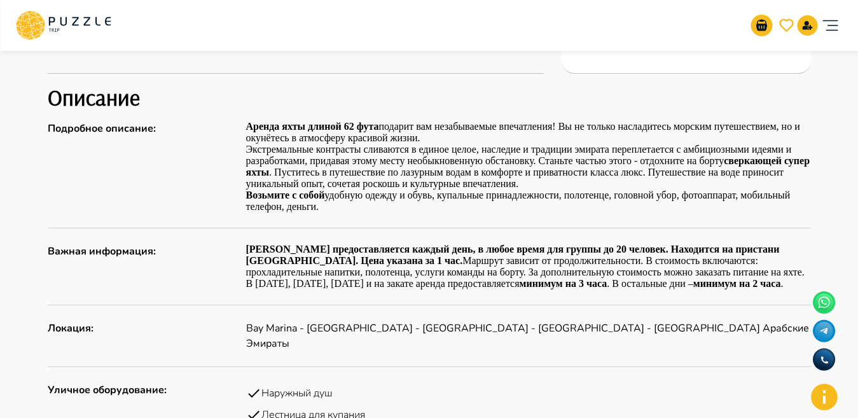
drag, startPoint x: 283, startPoint y: 205, endPoint x: 260, endPoint y: 184, distance: 30.6
click at [281, 204] on p "Экстремальные контрасты сливаются в единое целое, наследие и традиции эмирата п…" at bounding box center [528, 178] width 565 height 69
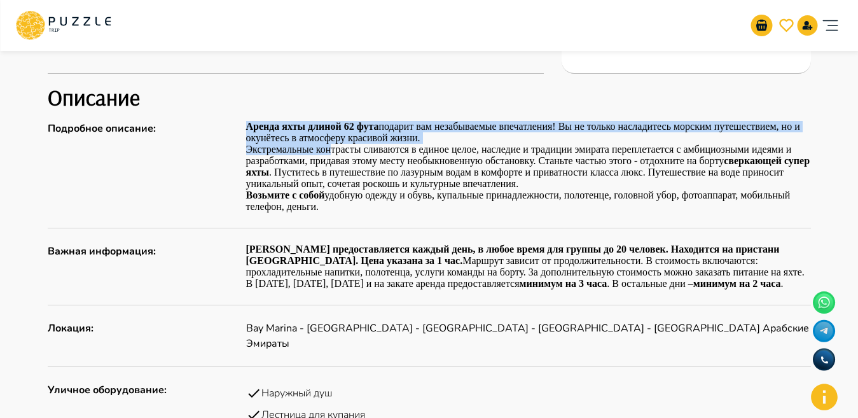
drag, startPoint x: 242, startPoint y: 153, endPoint x: 331, endPoint y: 152, distance: 89.0
click at [331, 152] on div "Подробное описание : Аренда яхты длиной 62 фута подарит вам незабываемые впечат…" at bounding box center [429, 167] width 763 height 92
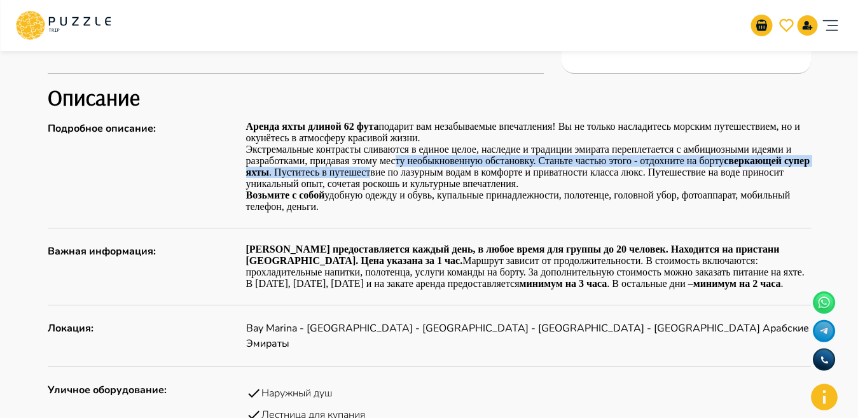
click at [398, 169] on p "Экстремальные контрасты сливаются в единое целое, наследие и традиции эмирата п…" at bounding box center [528, 178] width 565 height 69
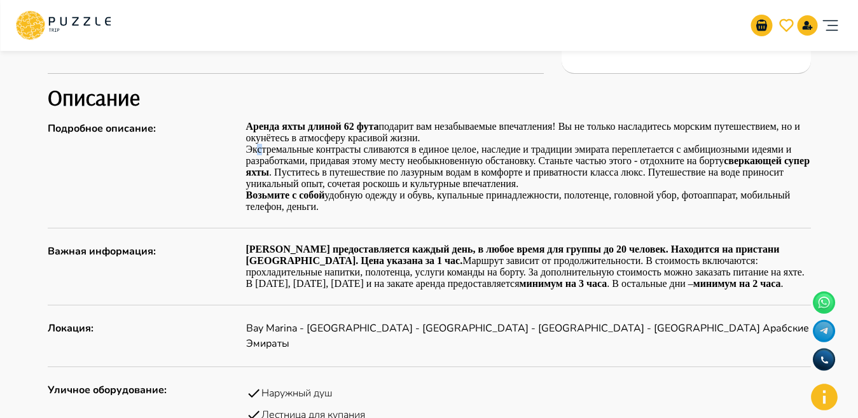
click at [258, 149] on p "Экстремальные контрасты сливаются в единое целое, наследие и традиции эмирата п…" at bounding box center [528, 178] width 565 height 69
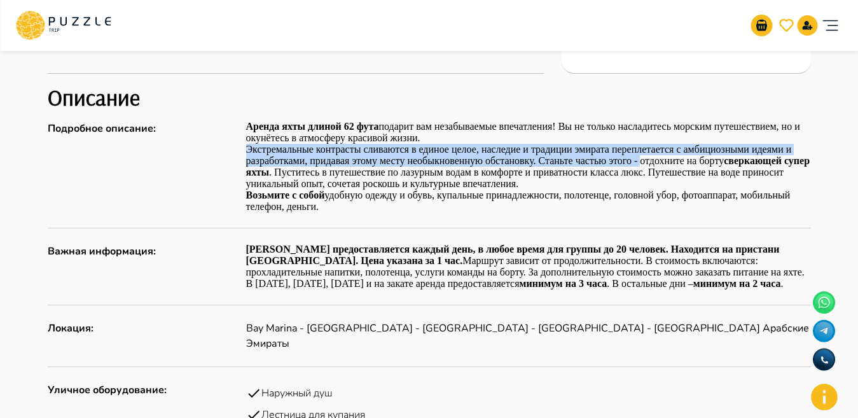
drag, startPoint x: 243, startPoint y: 149, endPoint x: 640, endPoint y: 159, distance: 397.0
click at [640, 159] on div "Подробное описание : Аренда яхты длиной 62 фута подарит вам незабываемые впечат…" at bounding box center [429, 167] width 763 height 92
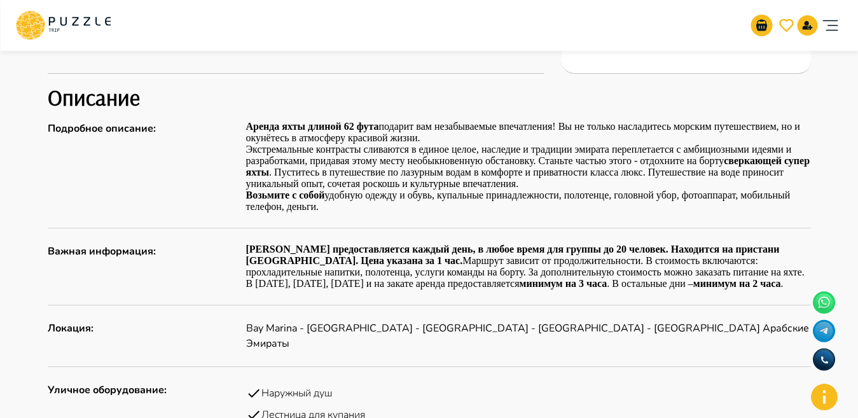
click at [394, 176] on p "Экстремальные контрасты сливаются в единое целое, наследие и традиции эмирата п…" at bounding box center [528, 178] width 565 height 69
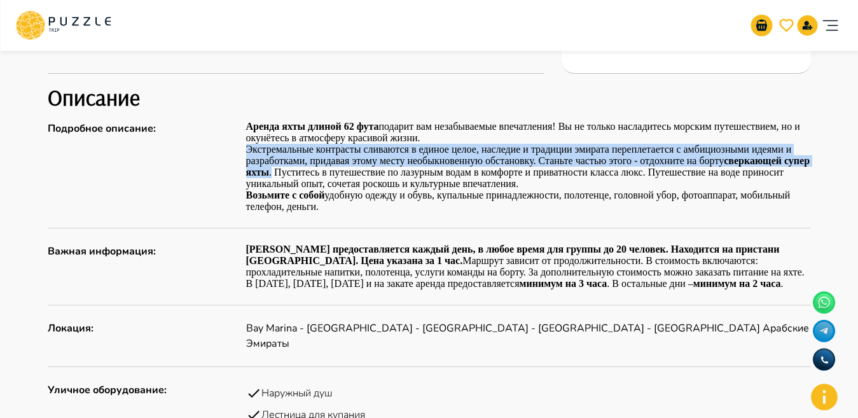
drag, startPoint x: 249, startPoint y: 149, endPoint x: 300, endPoint y: 176, distance: 57.2
click at [300, 176] on p "Экстремальные контрасты сливаются в единое целое, наследие и традиции эмирата п…" at bounding box center [528, 178] width 565 height 69
copy p "Экстремальные контрасты сливаются в единое целое, наследие и традиции эмирата п…"
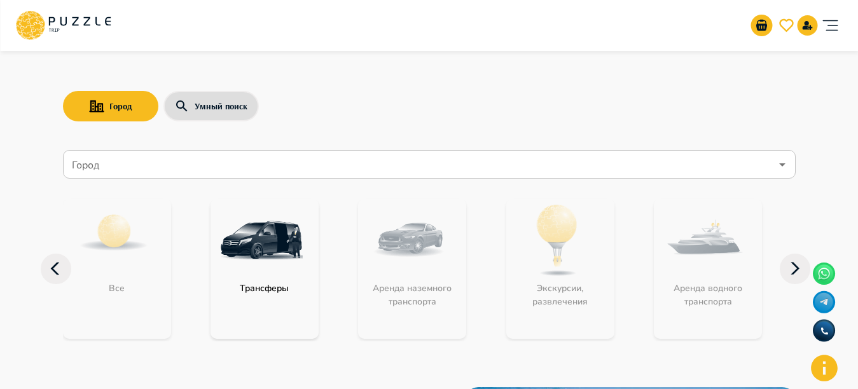
click at [364, 164] on input "Город" at bounding box center [420, 165] width 702 height 24
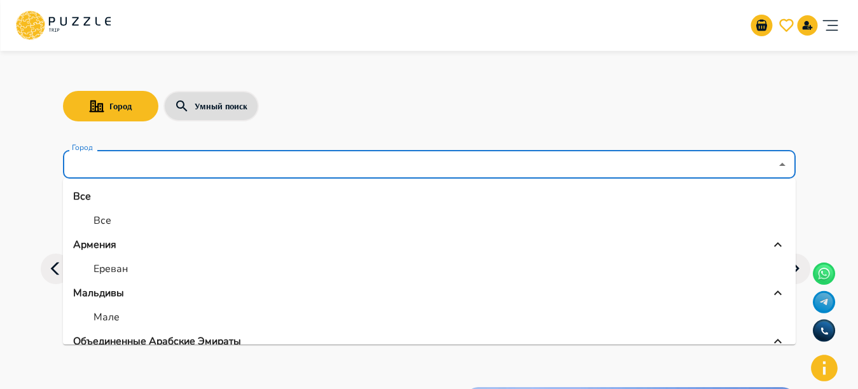
click at [140, 345] on div "Все Трансферы Аренда наземного транспорта Экскурсии, развлечения Аренда водного…" at bounding box center [429, 276] width 733 height 158
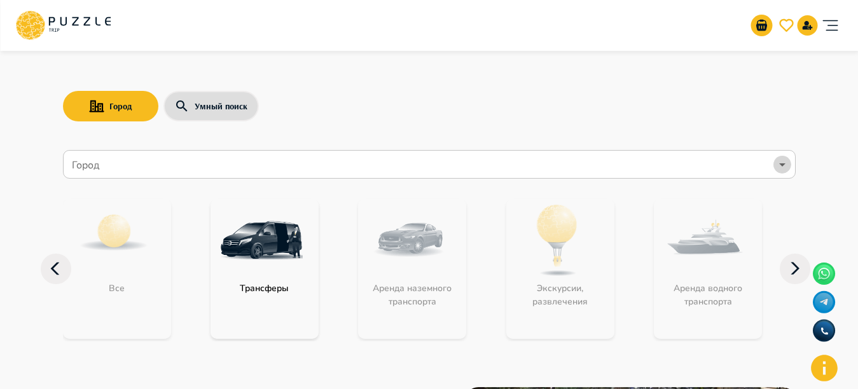
click at [779, 169] on icon "Open" at bounding box center [782, 164] width 15 height 15
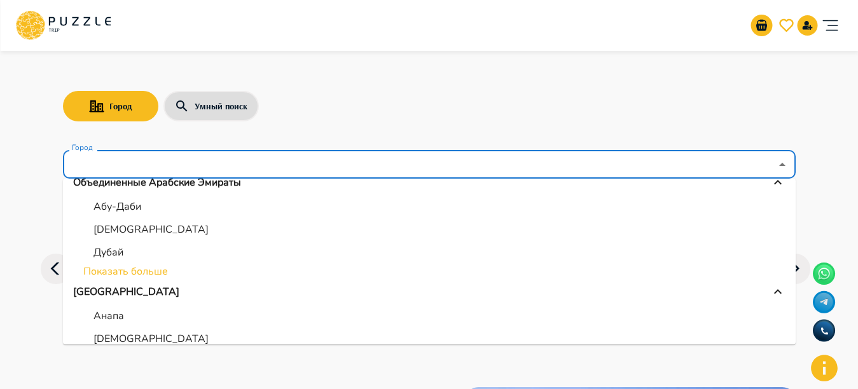
scroll to position [167, 0]
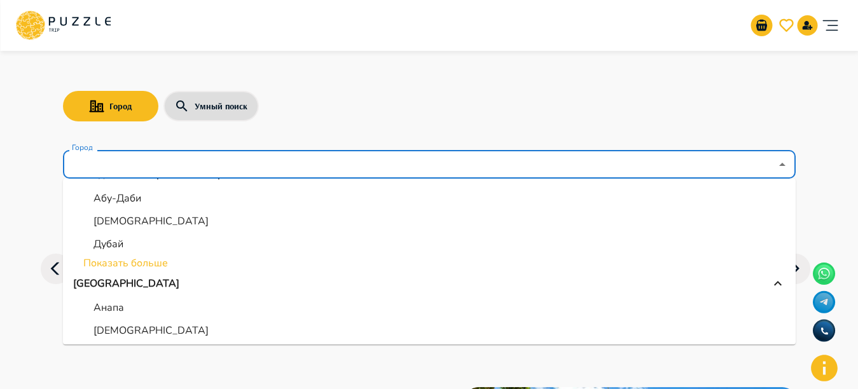
click at [105, 240] on p "Дубай" at bounding box center [108, 244] width 30 height 15
type input "*****"
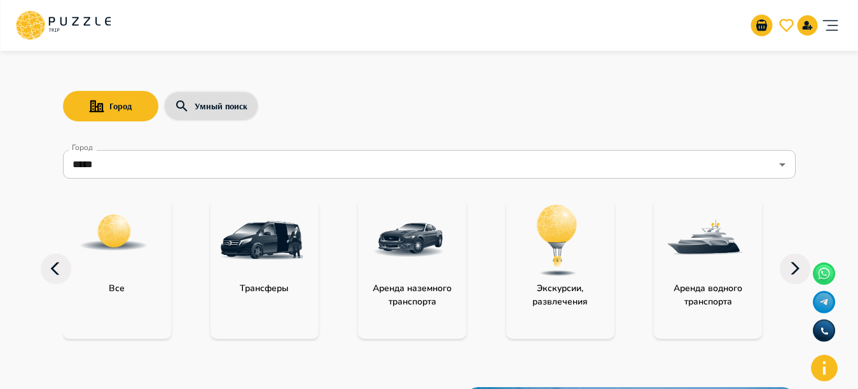
click at [570, 274] on img "category-activity" at bounding box center [557, 240] width 83 height 83
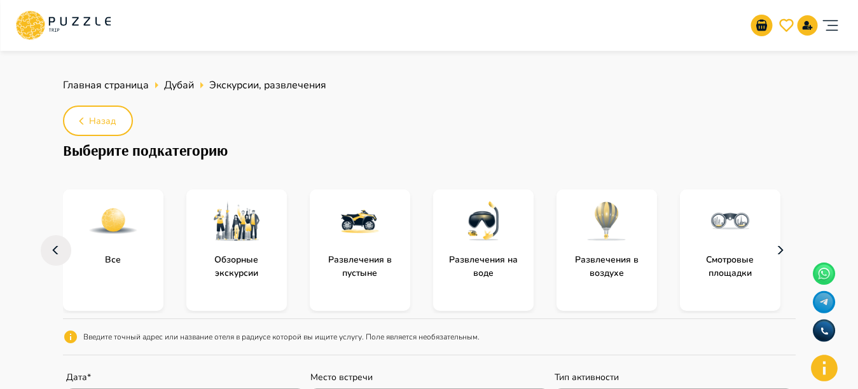
click at [788, 254] on icon "button" at bounding box center [780, 250] width 20 height 31
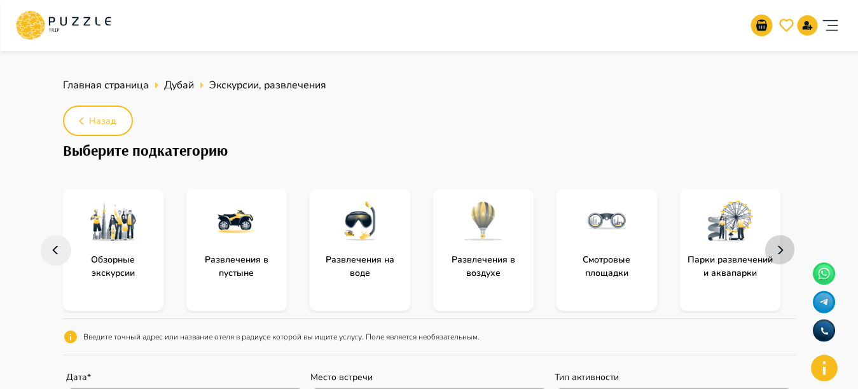
click at [787, 254] on icon "button" at bounding box center [780, 250] width 20 height 31
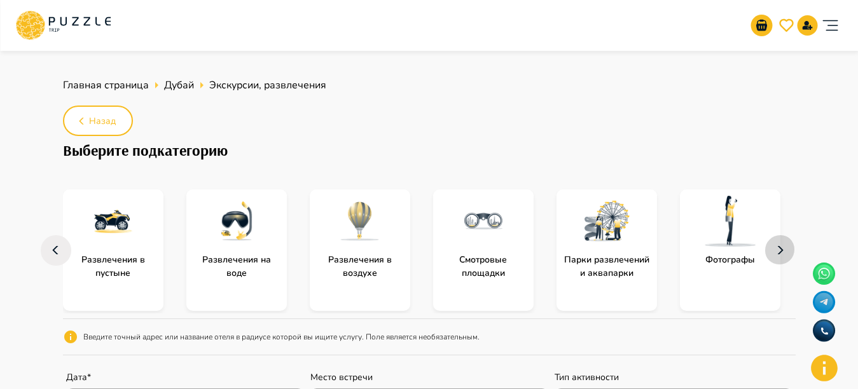
click at [782, 258] on icon "button" at bounding box center [780, 250] width 20 height 31
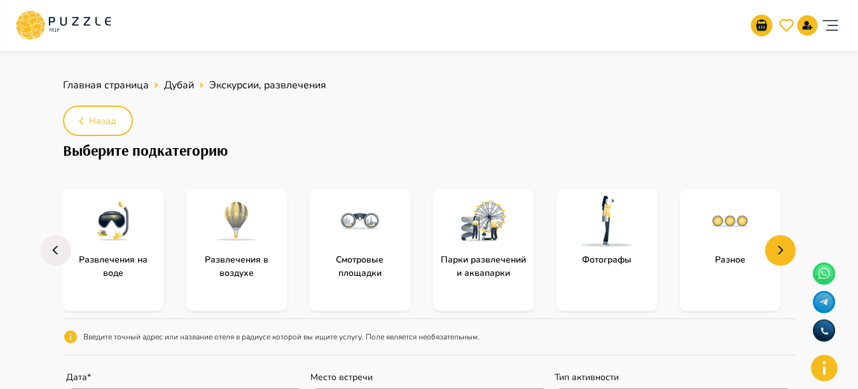
click at [588, 229] on img "subcategory-photographers" at bounding box center [606, 221] width 51 height 51
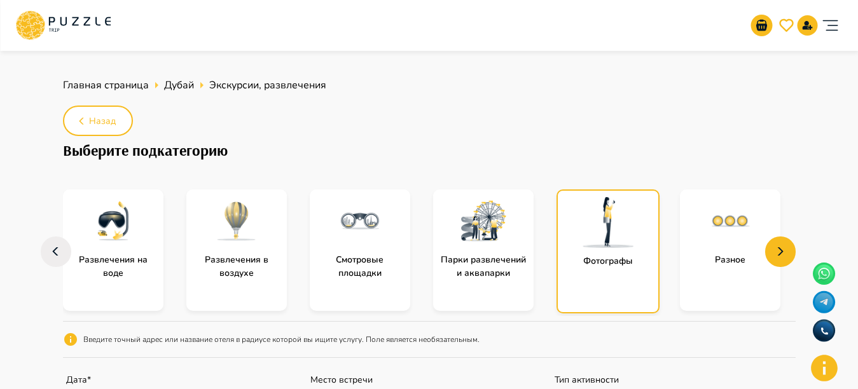
click at [588, 229] on img "subcategory-photographers" at bounding box center [608, 222] width 51 height 51
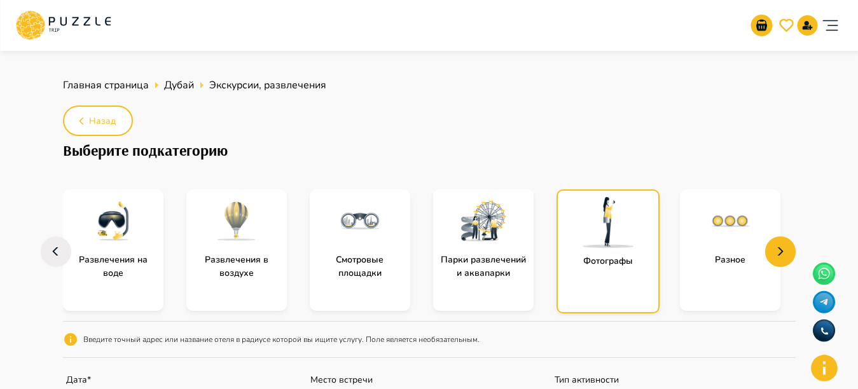
click at [588, 229] on img "subcategory-photographers" at bounding box center [608, 222] width 51 height 51
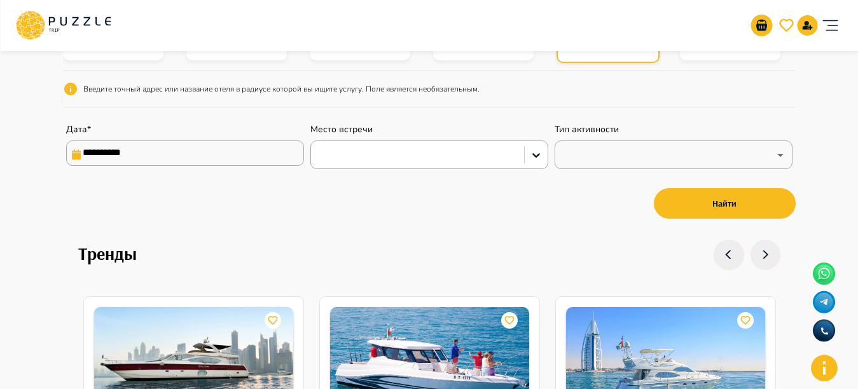
scroll to position [293, 0]
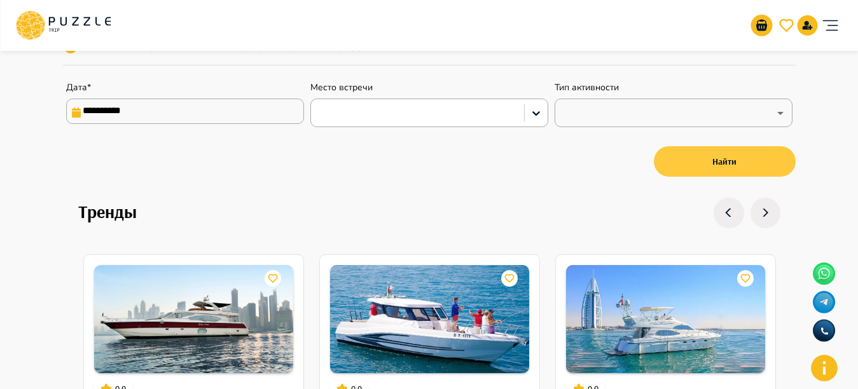
click at [686, 166] on button "Найти" at bounding box center [725, 161] width 142 height 31
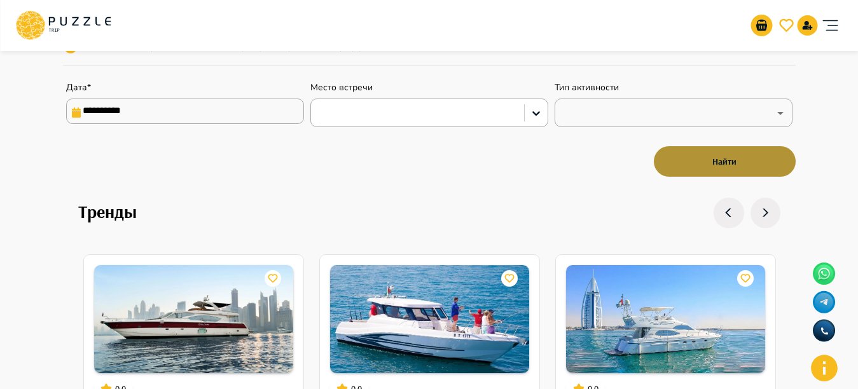
click at [686, 166] on button "Найти" at bounding box center [725, 161] width 142 height 31
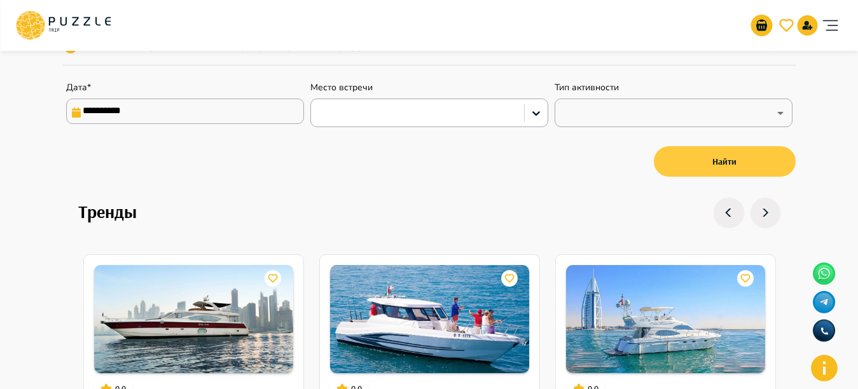
click at [686, 166] on button "Найти" at bounding box center [725, 161] width 142 height 31
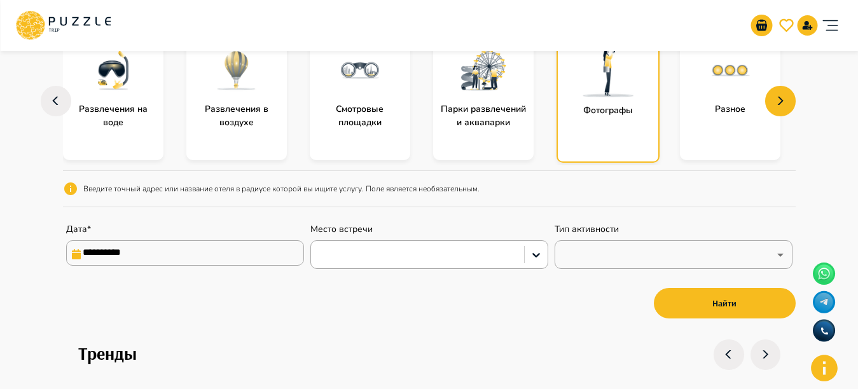
scroll to position [159, 0]
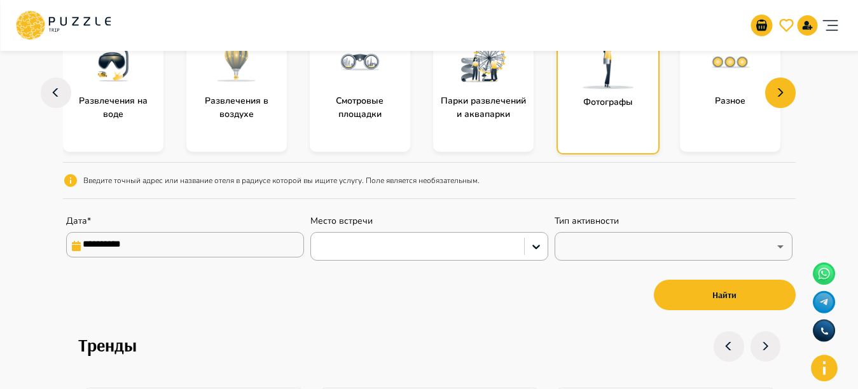
click at [624, 131] on div "Фотографы" at bounding box center [608, 93] width 103 height 124
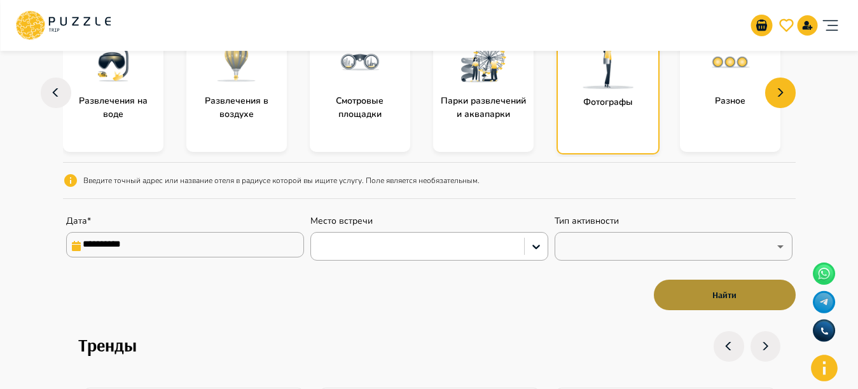
click at [704, 289] on button "Найти" at bounding box center [725, 295] width 142 height 31
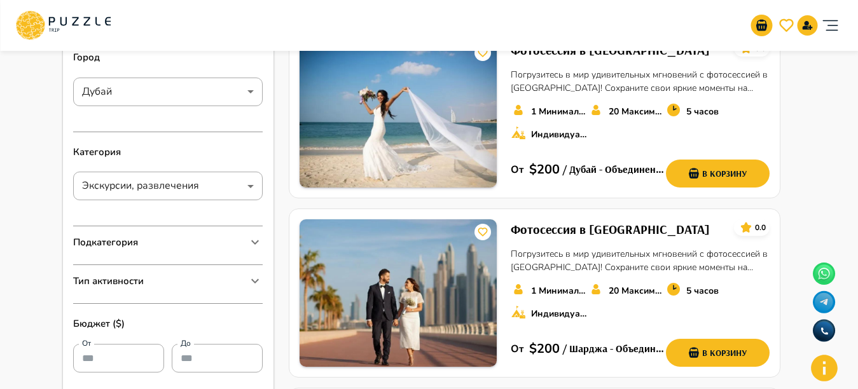
scroll to position [46, 0]
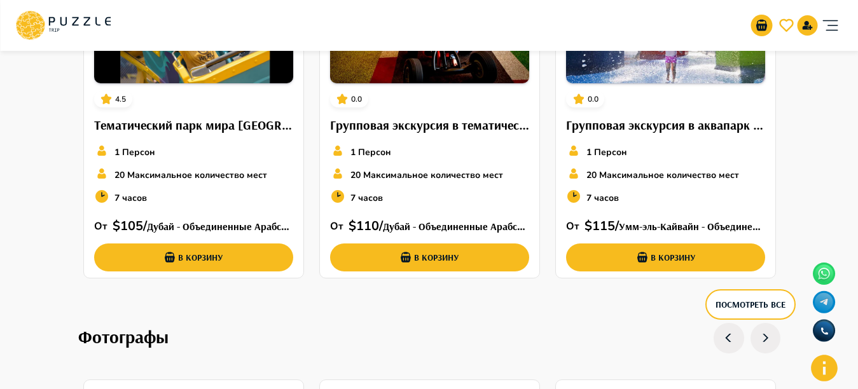
scroll to position [3510, 0]
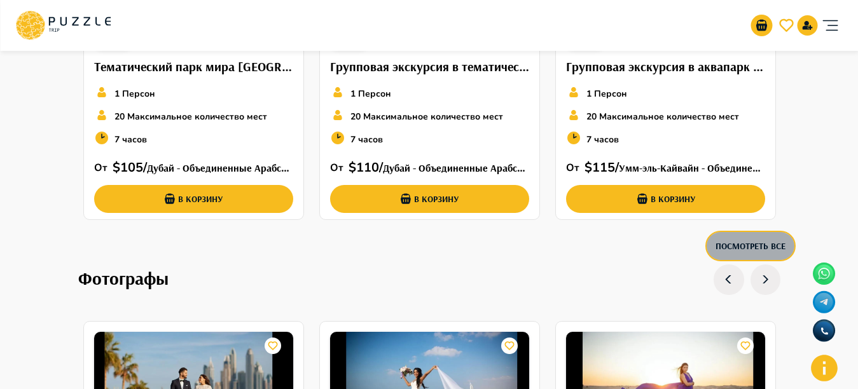
click at [770, 248] on button "Посмотреть все" at bounding box center [750, 246] width 90 height 31
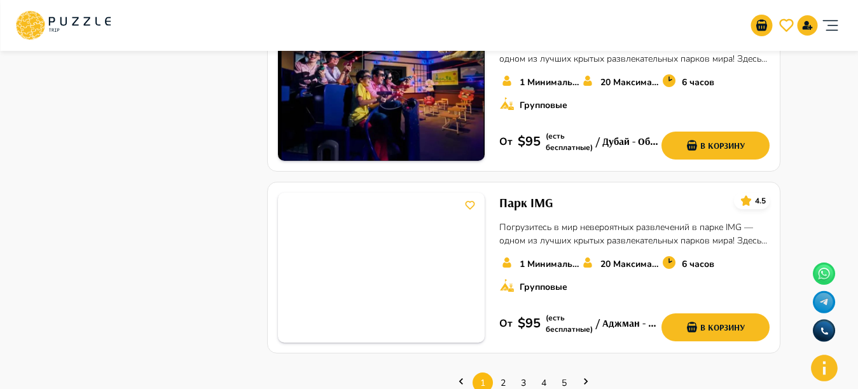
scroll to position [1836, 0]
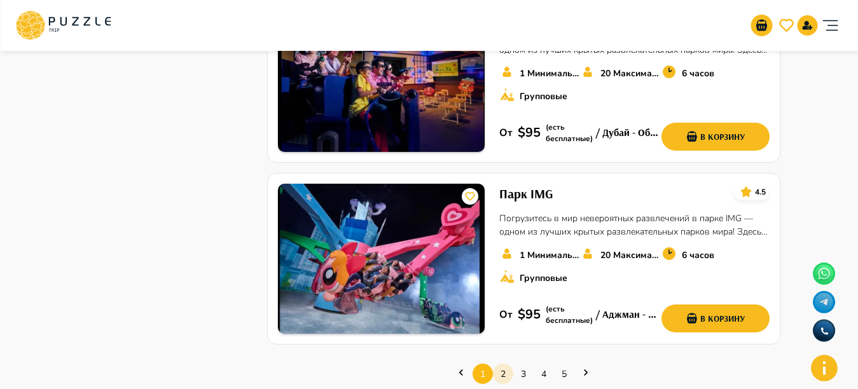
click at [505, 364] on link "2" at bounding box center [503, 374] width 20 height 20
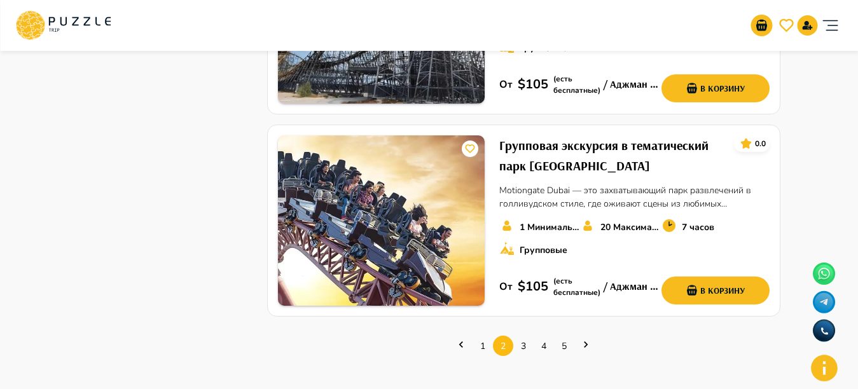
scroll to position [1902, 0]
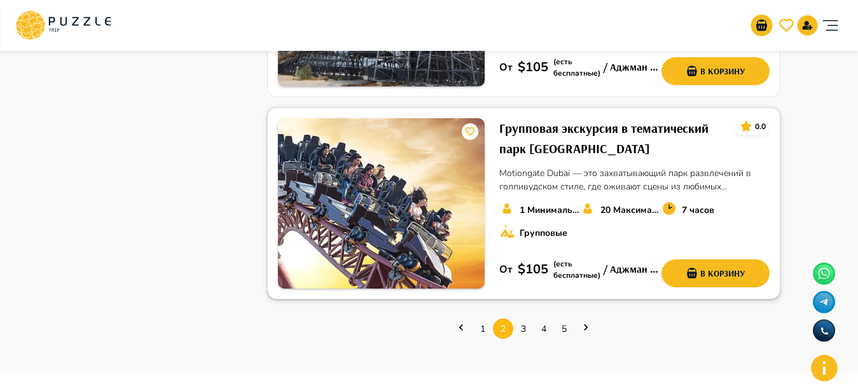
click at [555, 120] on h6 "Групповая экскурсия в тематический парк [GEOGRAPHIC_DATA]" at bounding box center [611, 138] width 225 height 41
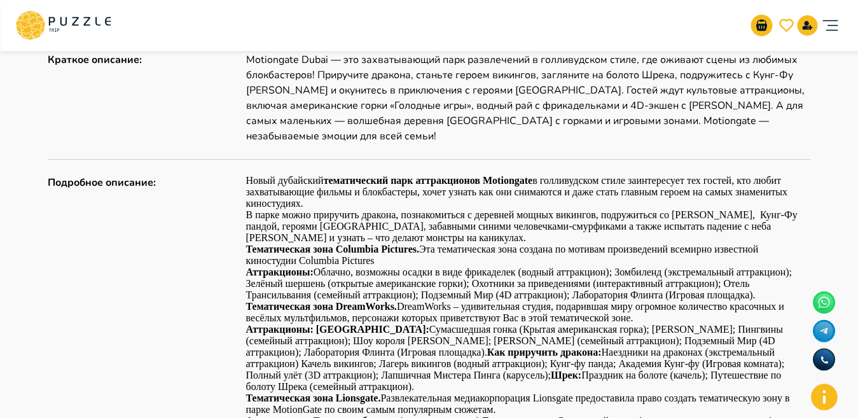
scroll to position [644, 0]
